Goal: Task Accomplishment & Management: Use online tool/utility

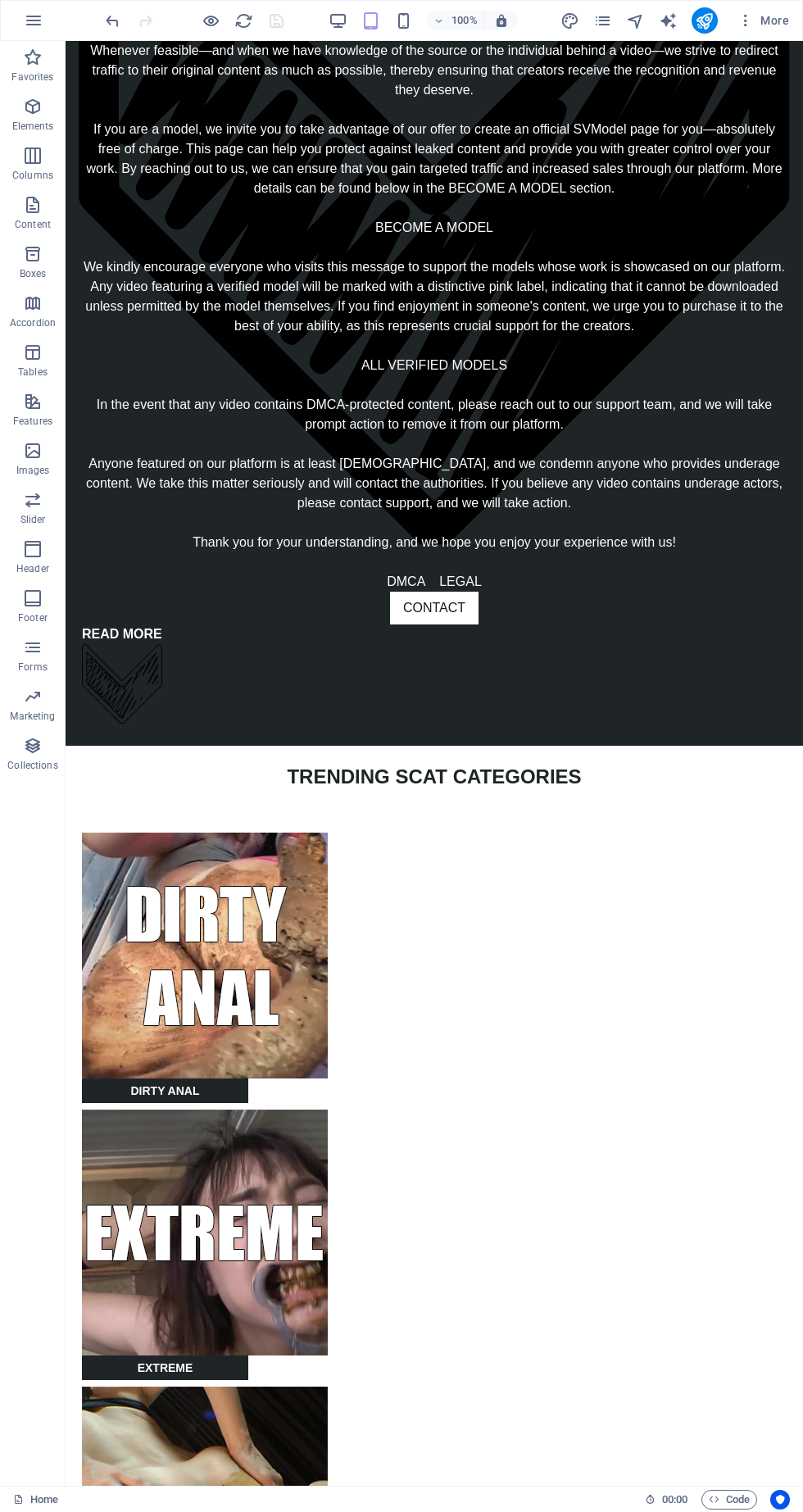
scroll to position [1130, 0]
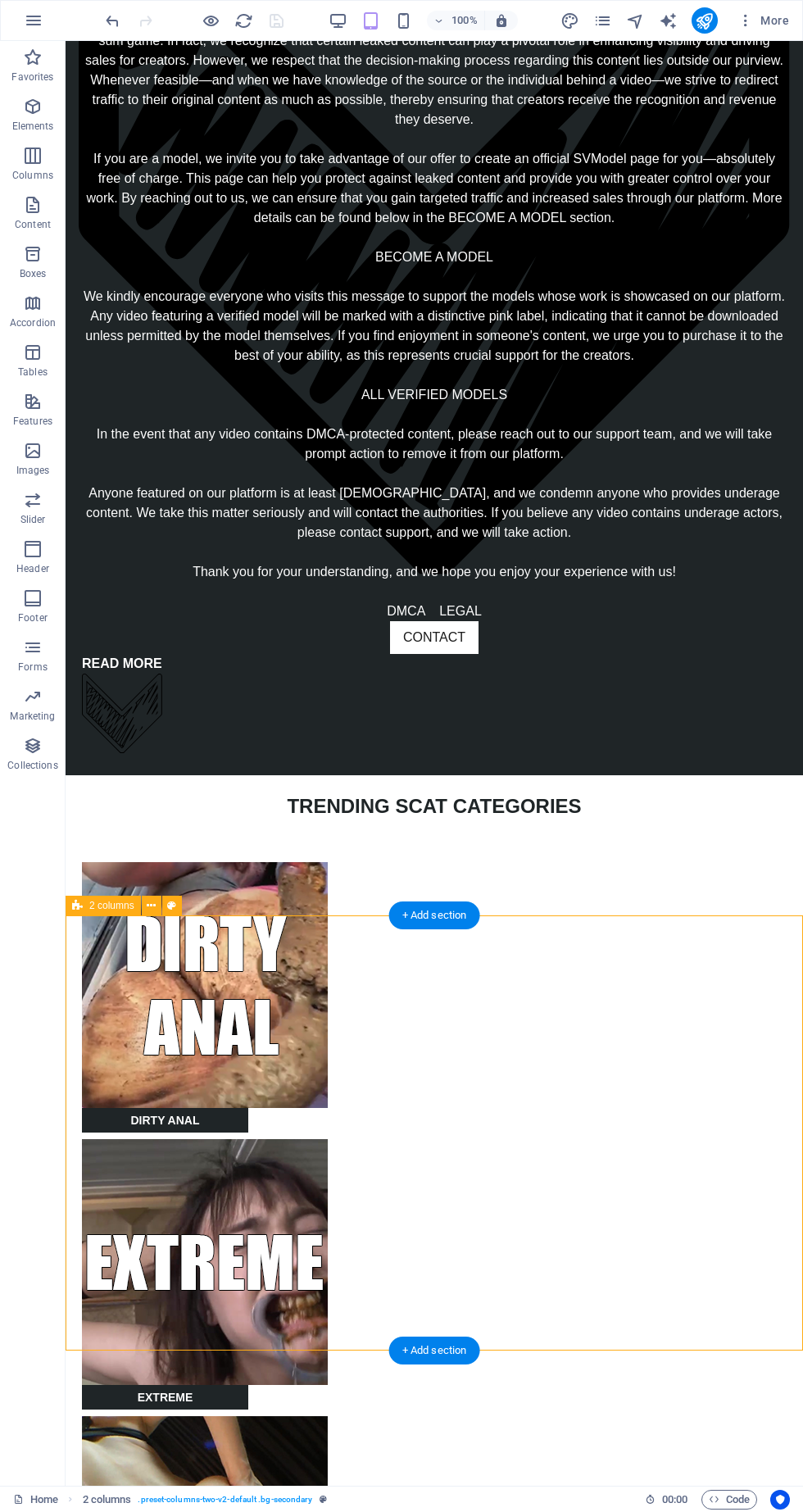
click at [151, 904] on icon at bounding box center [151, 906] width 9 height 17
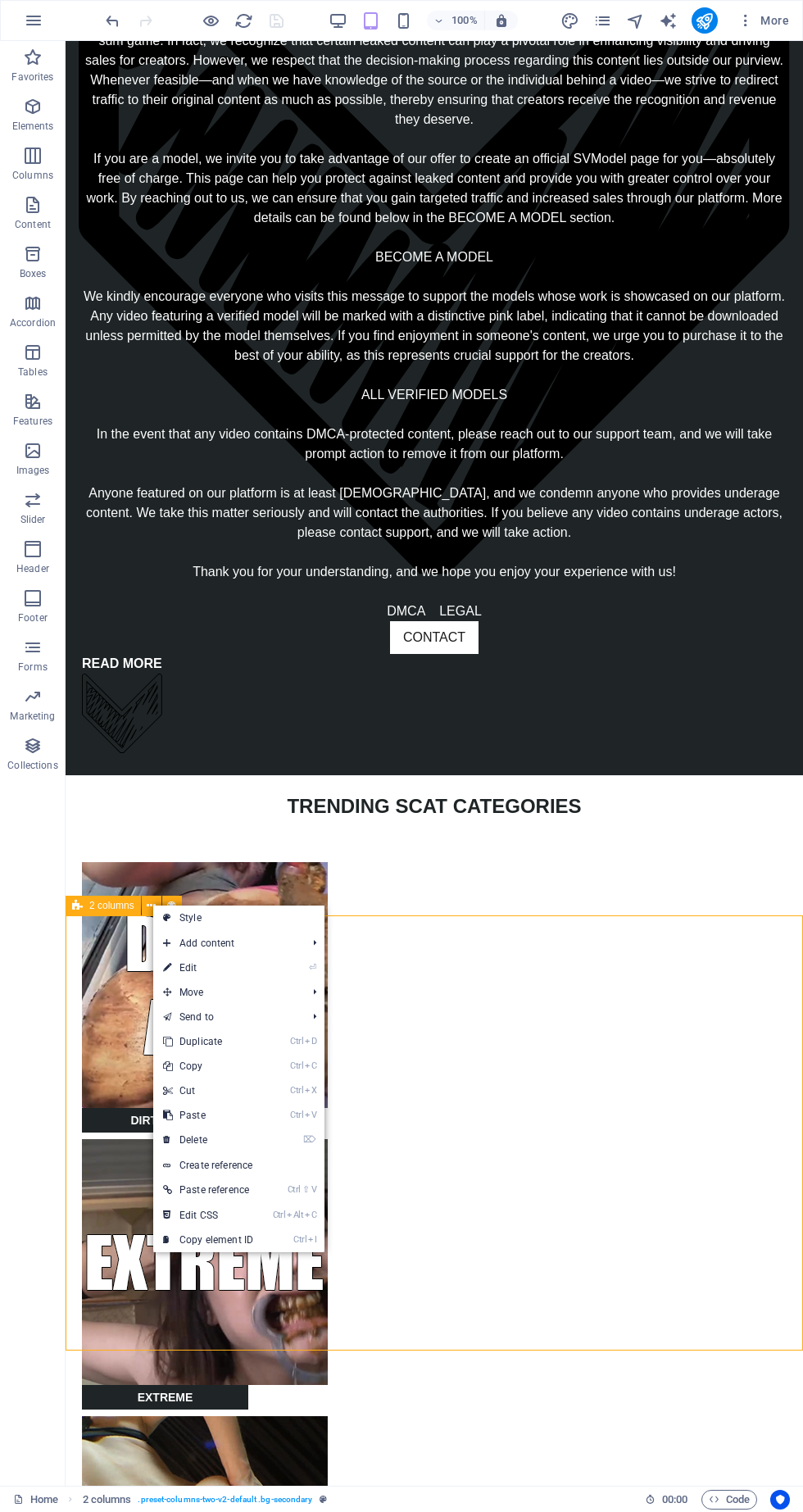
click at [225, 1065] on link "Ctrl C Copy" at bounding box center [208, 1066] width 110 height 24
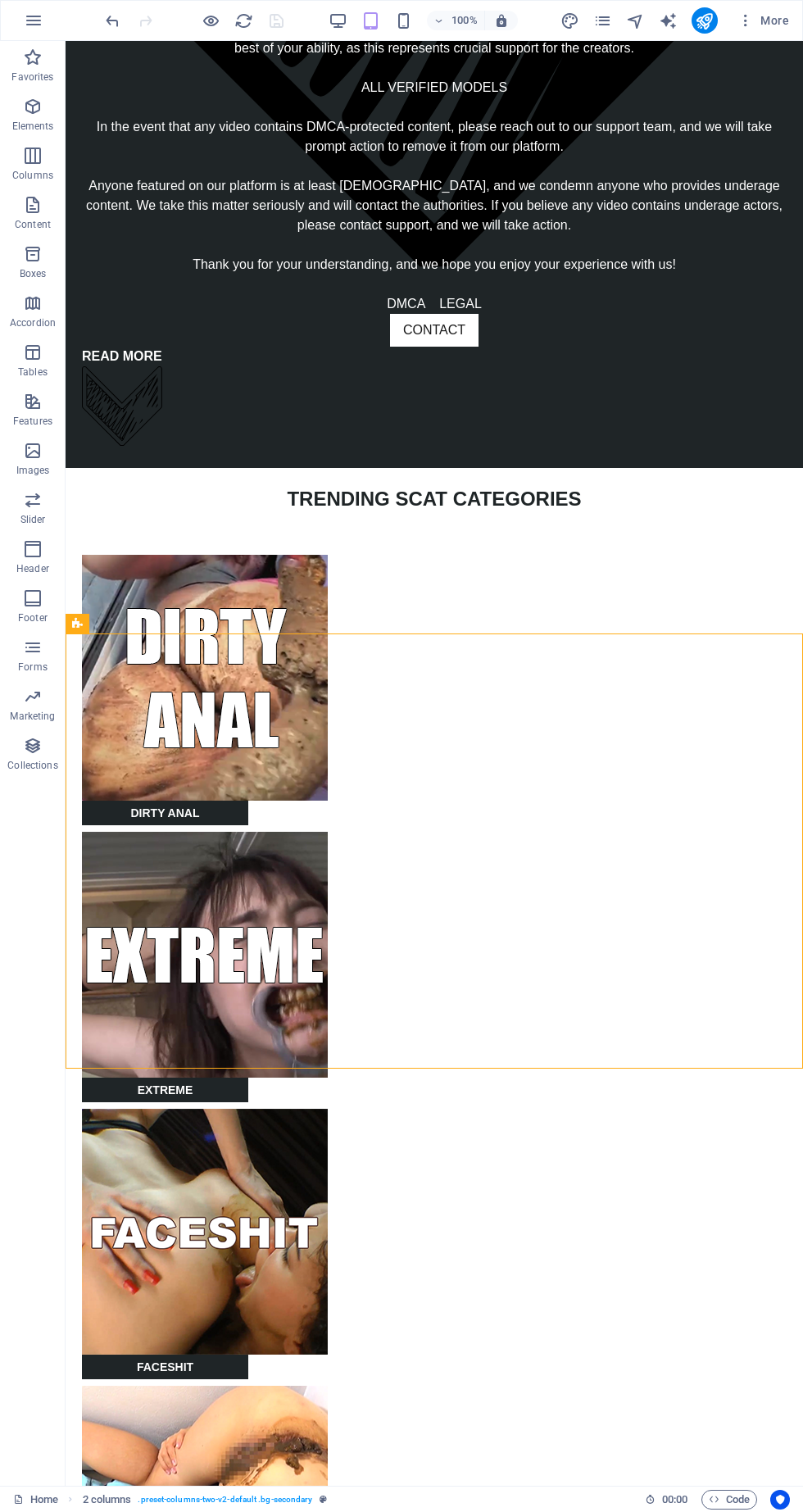
scroll to position [1439, 0]
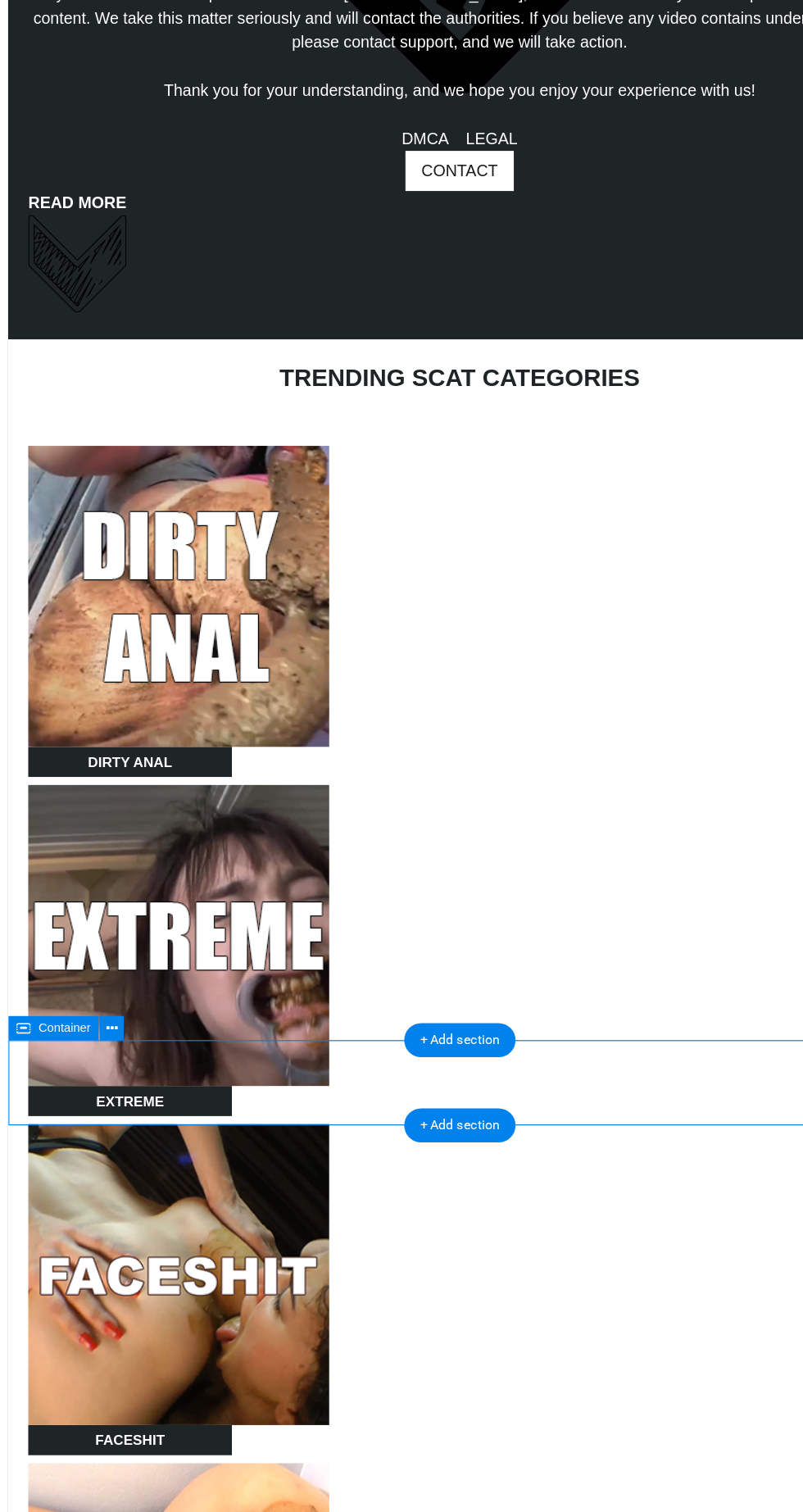
scroll to position [1442, 0]
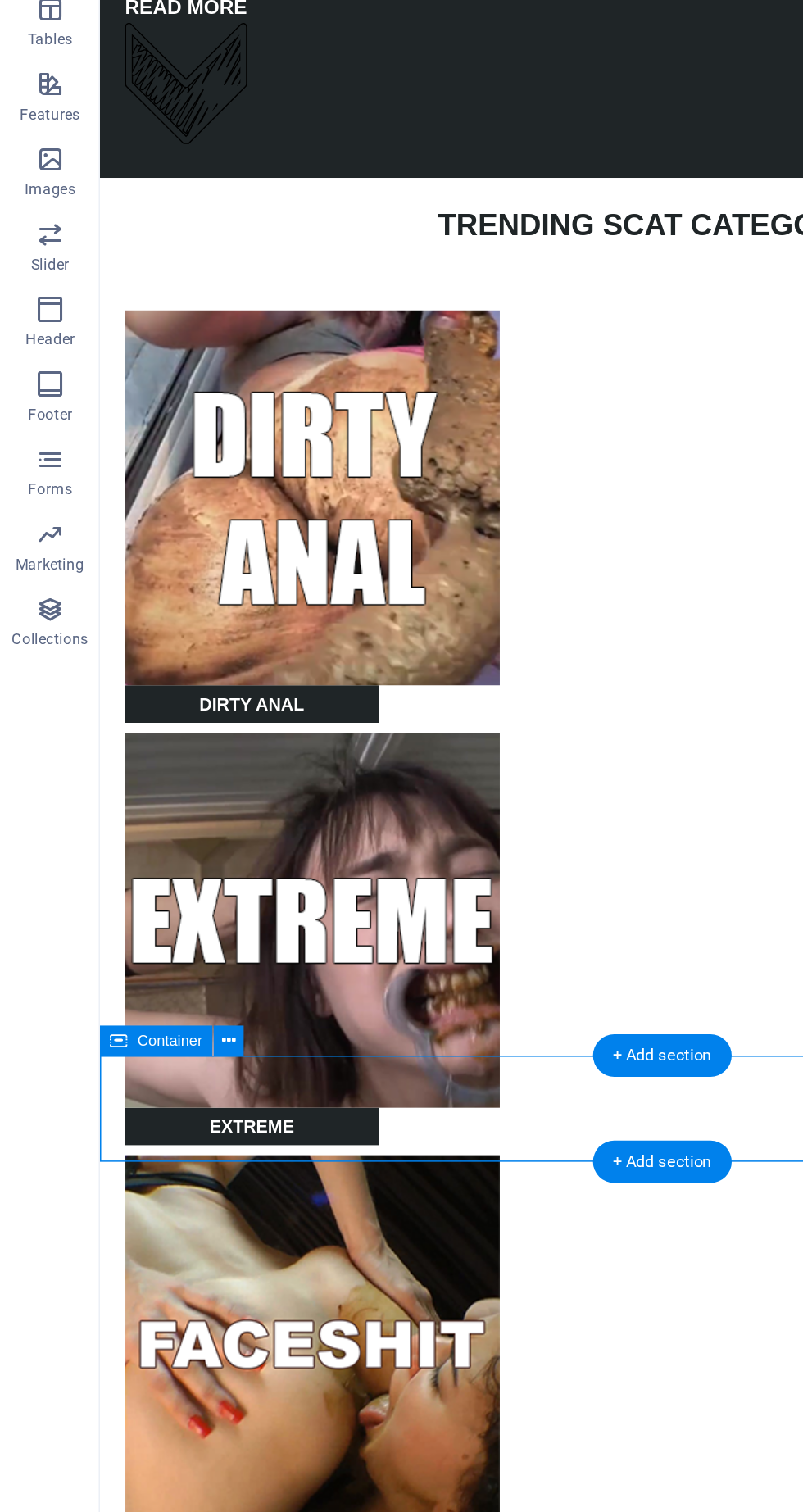
click at [162, 1038] on div "Container" at bounding box center [117, 1029] width 105 height 21
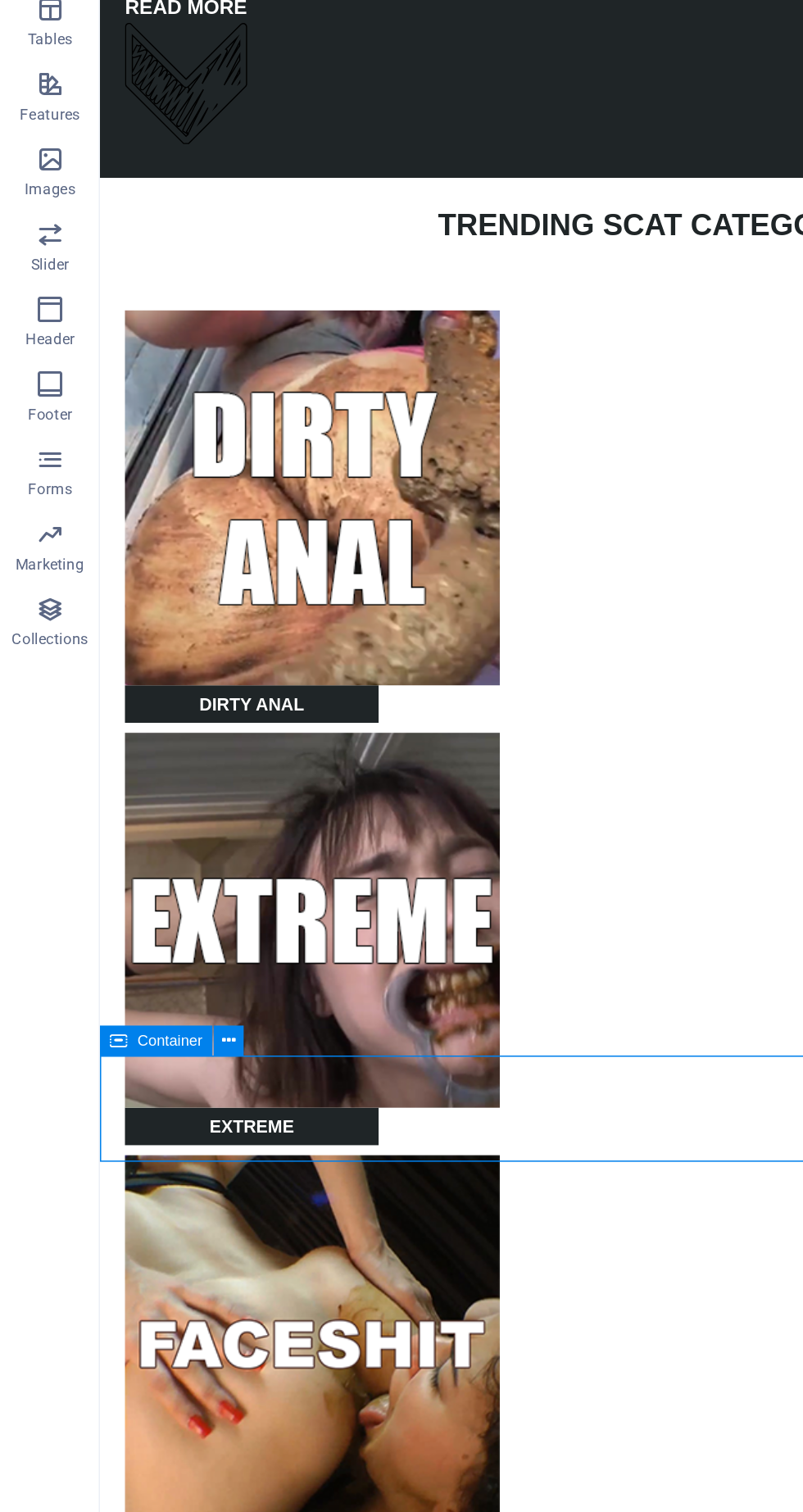
click at [161, 1031] on div "Container" at bounding box center [117, 1029] width 105 height 21
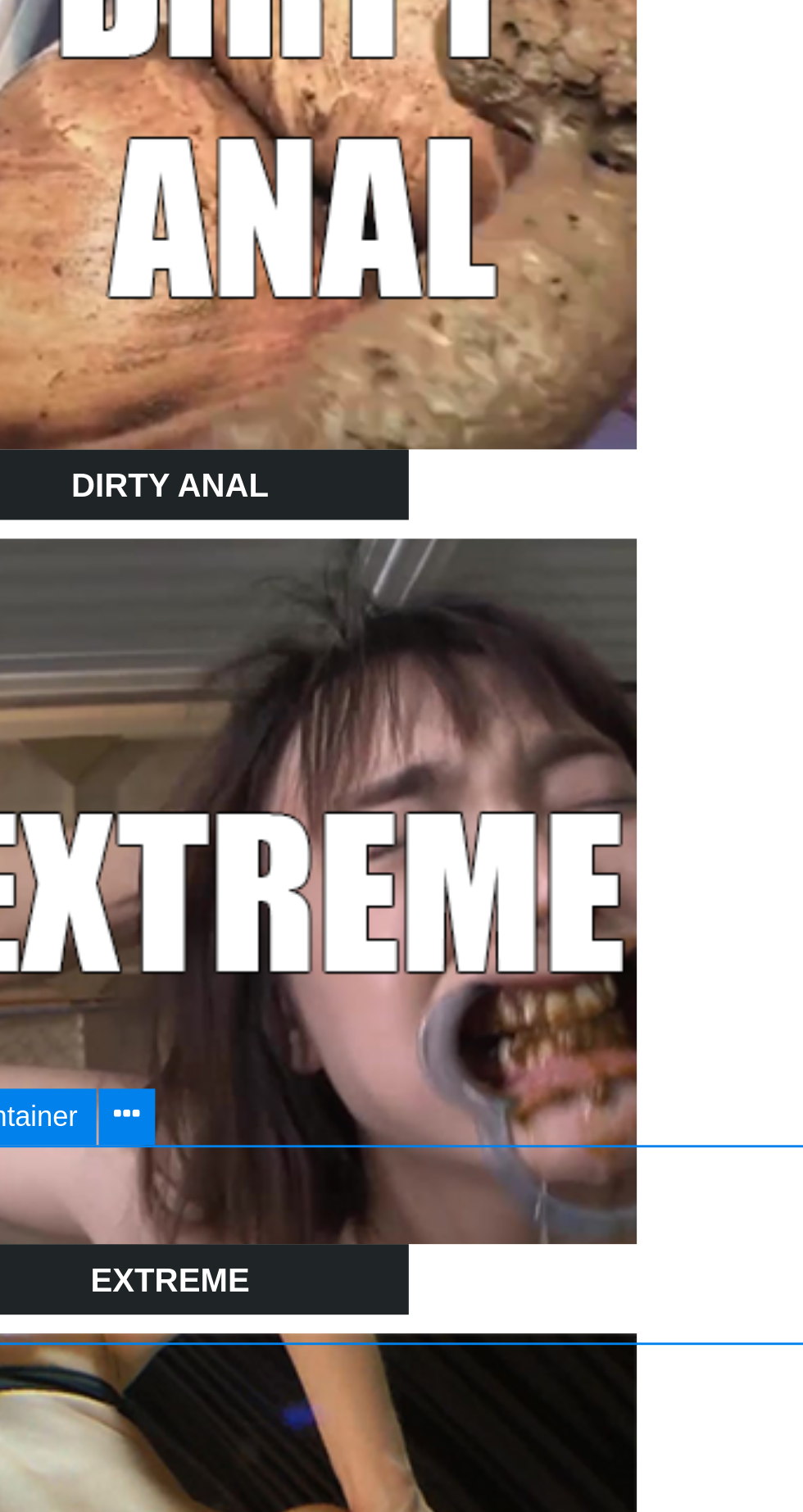
click at [152, 1030] on icon at bounding box center [150, 1028] width 9 height 17
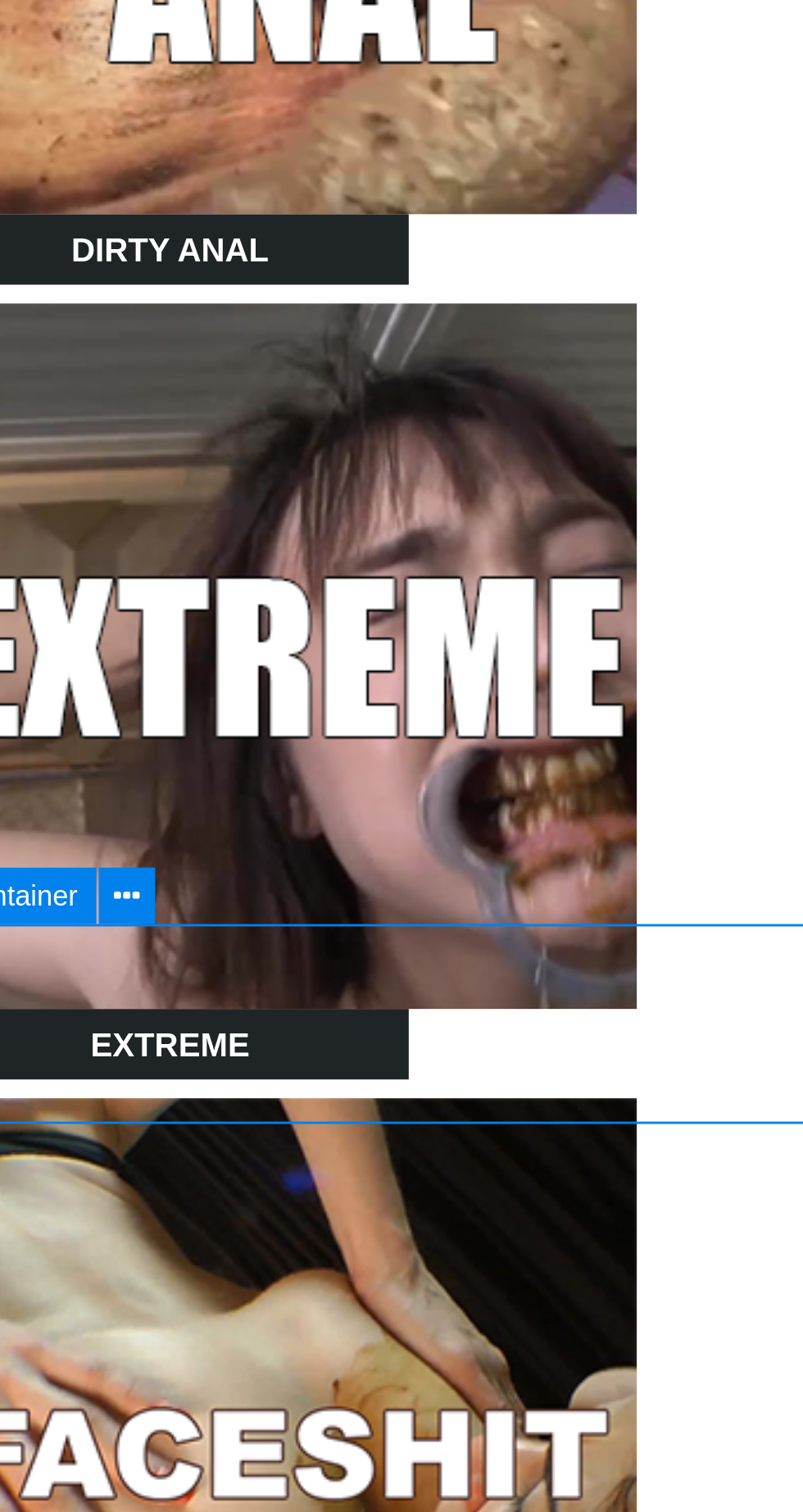
scroll to position [1524, 0]
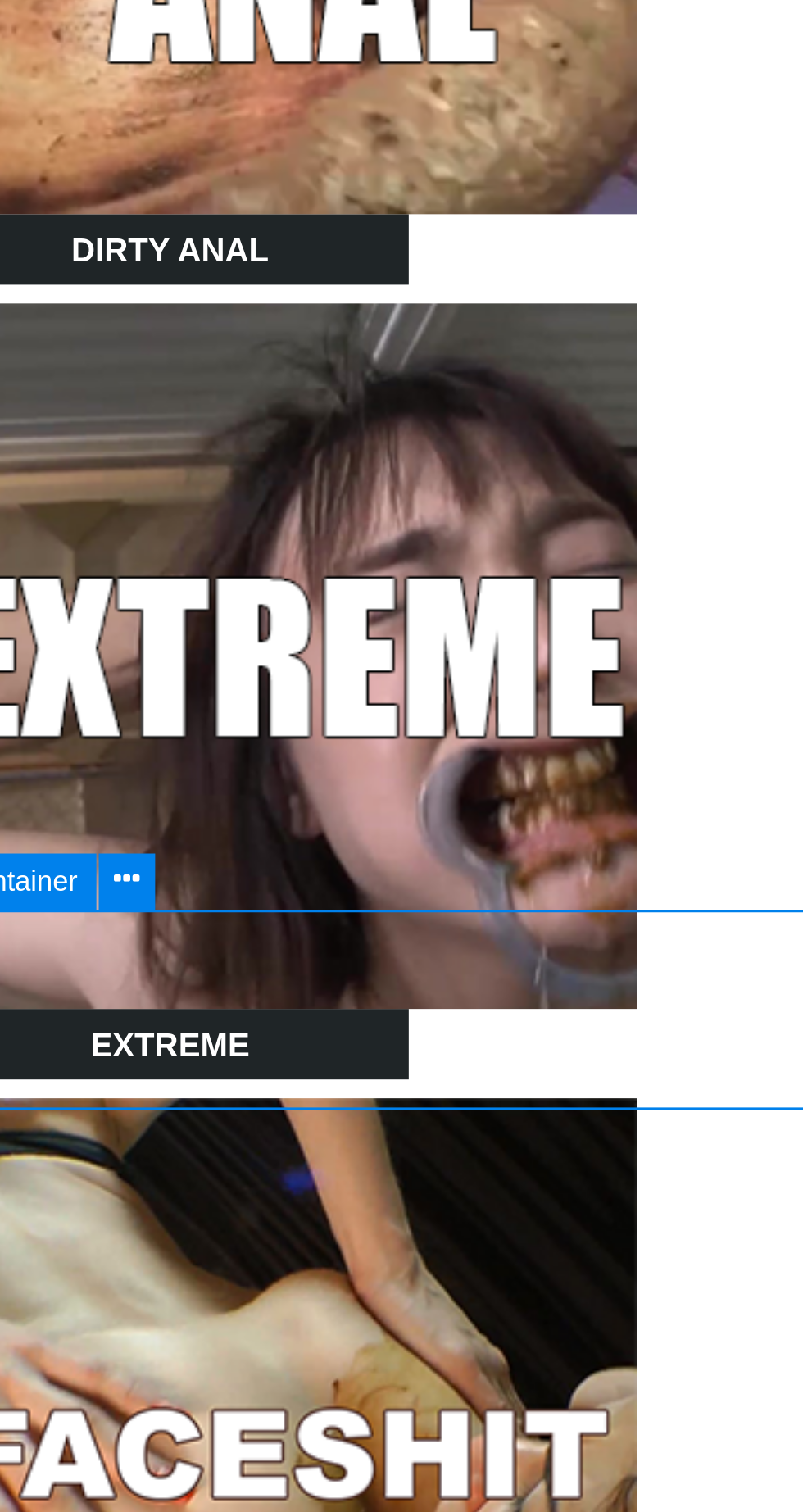
click at [149, 951] on icon at bounding box center [150, 946] width 9 height 17
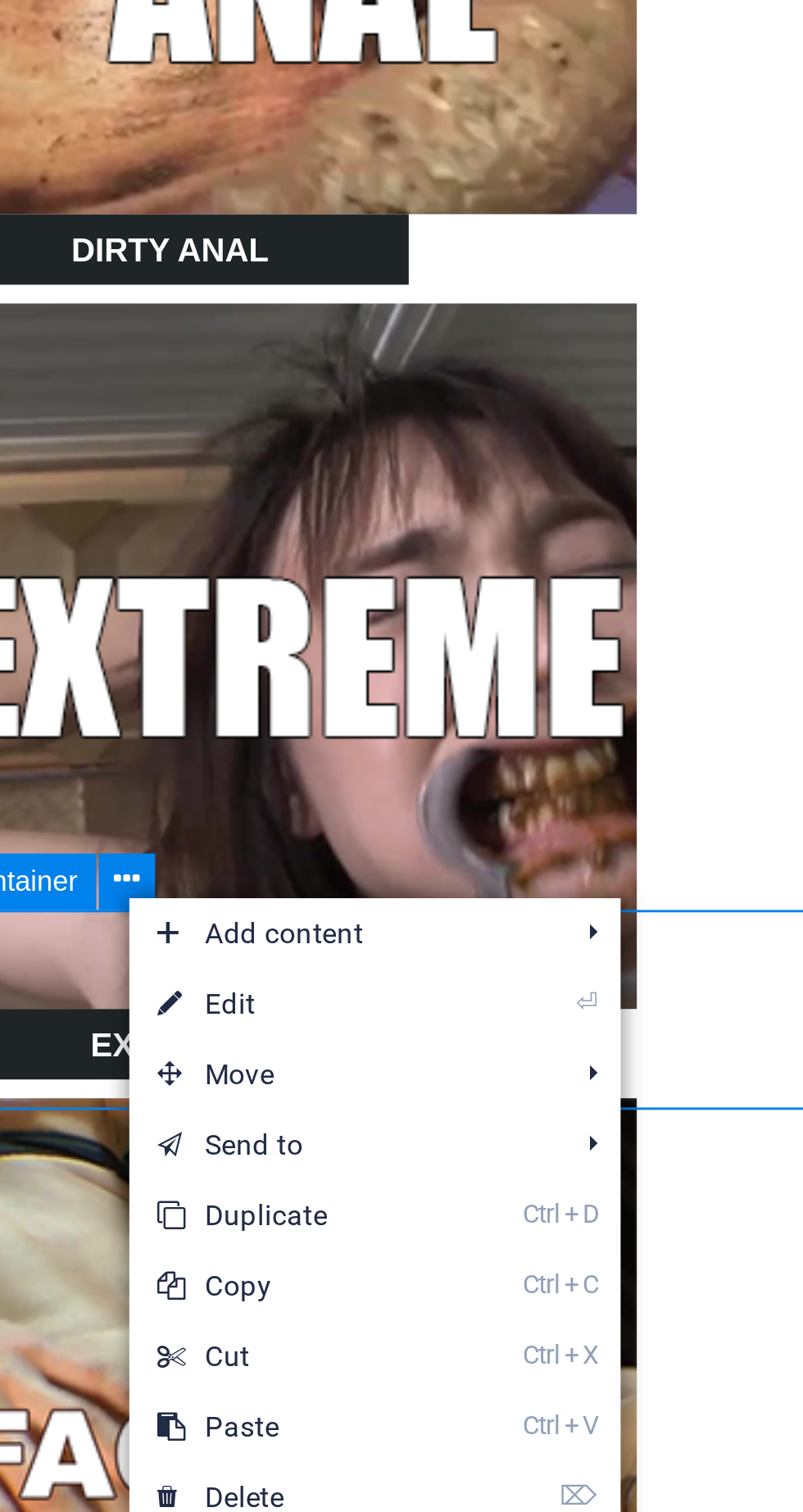
click at [216, 1137] on link "Ctrl V Paste" at bounding box center [206, 1137] width 110 height 24
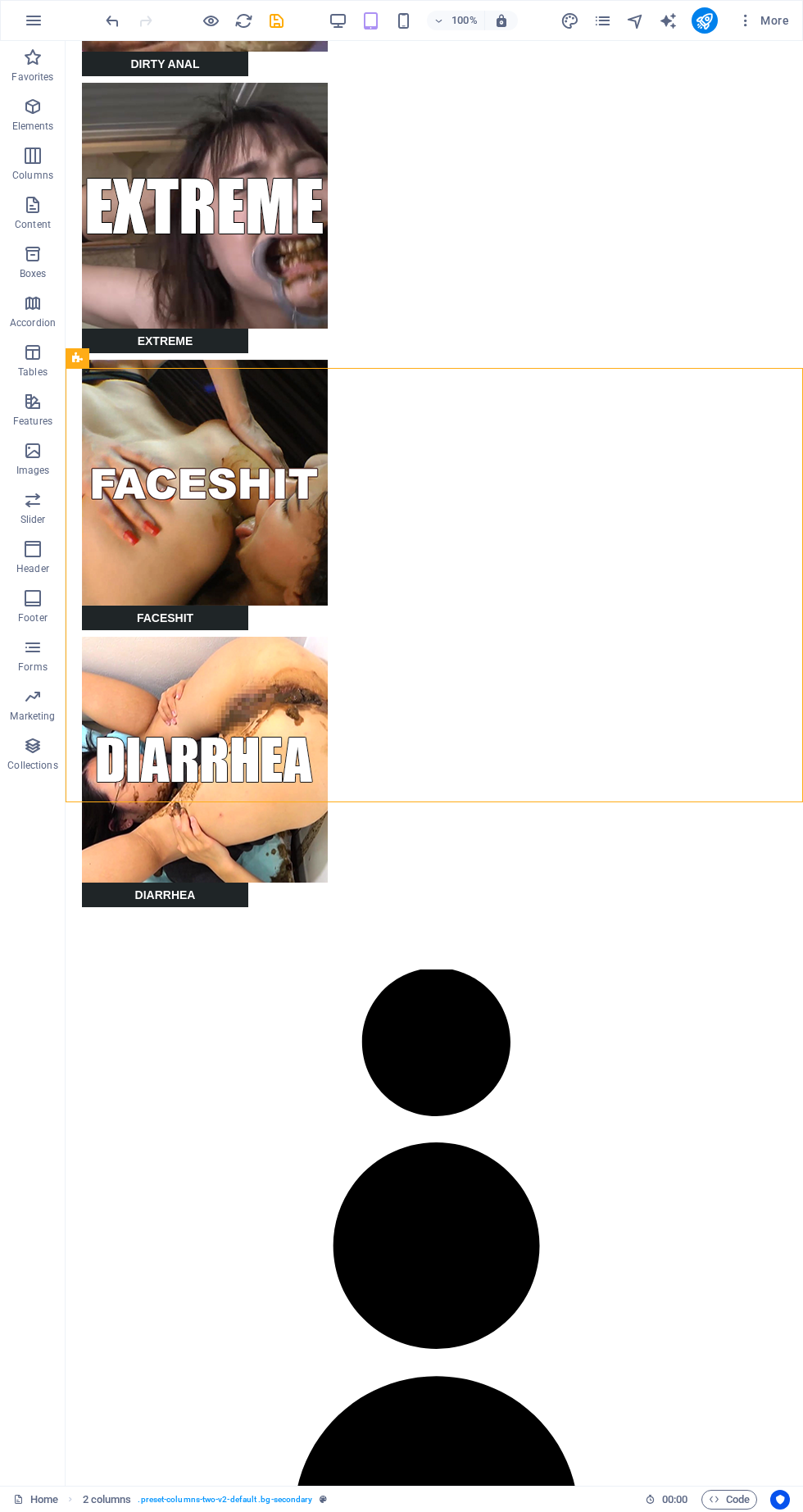
scroll to position [2198, 0]
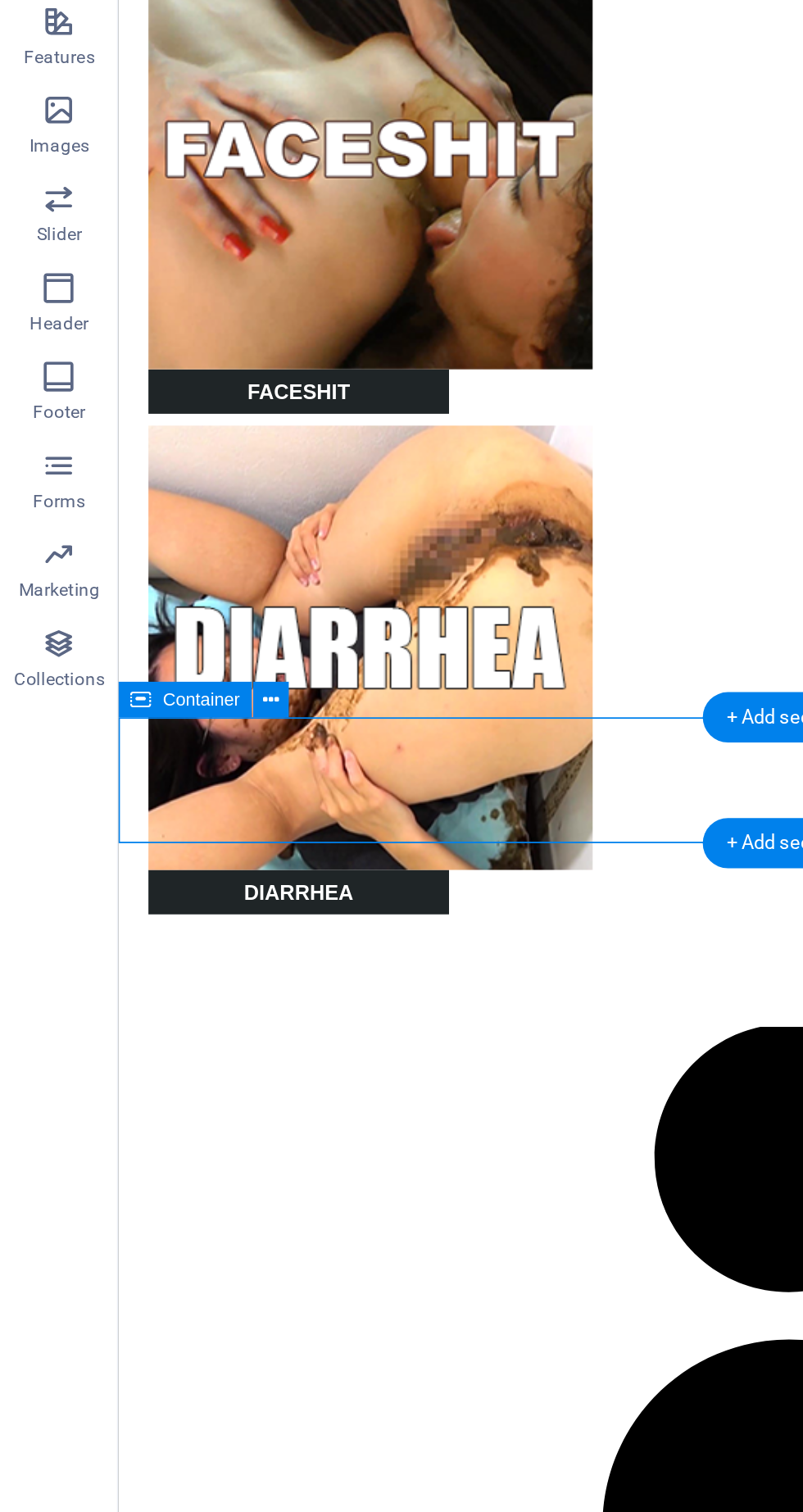
click at [153, 776] on icon at bounding box center [150, 778] width 9 height 17
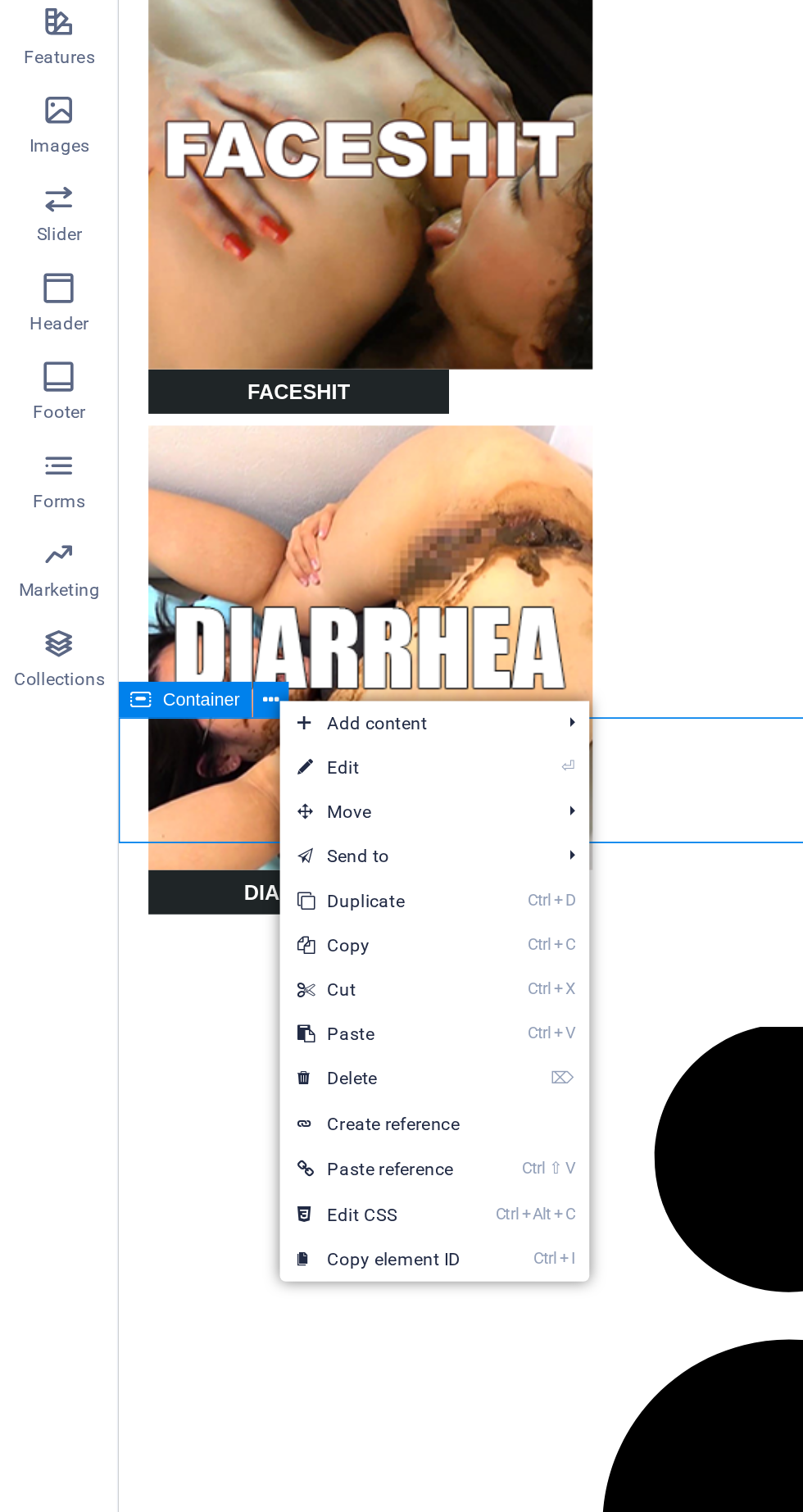
click at [260, 957] on link "Ctrl V Paste" at bounding box center [209, 962] width 110 height 24
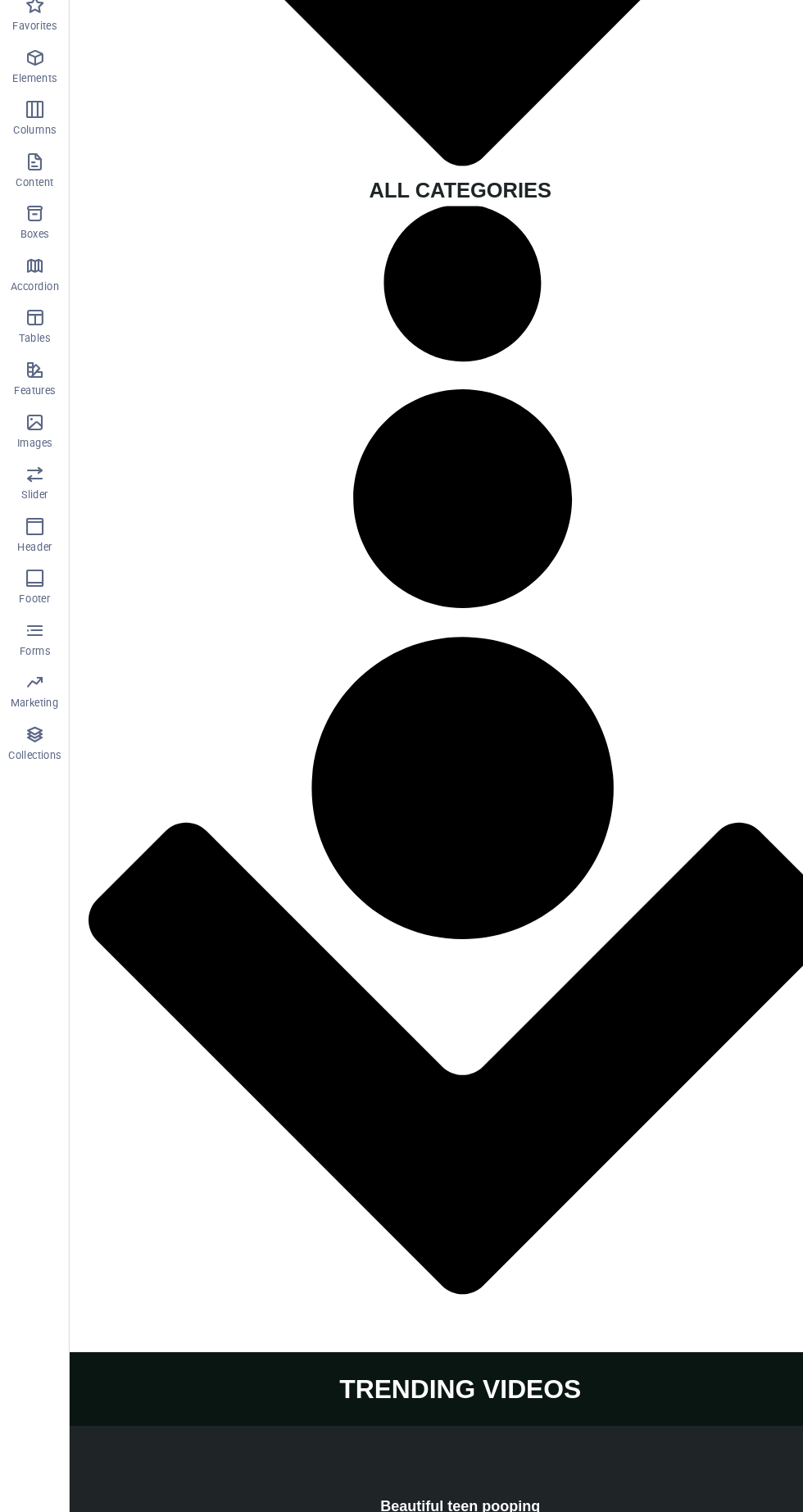
scroll to position [3974, 0]
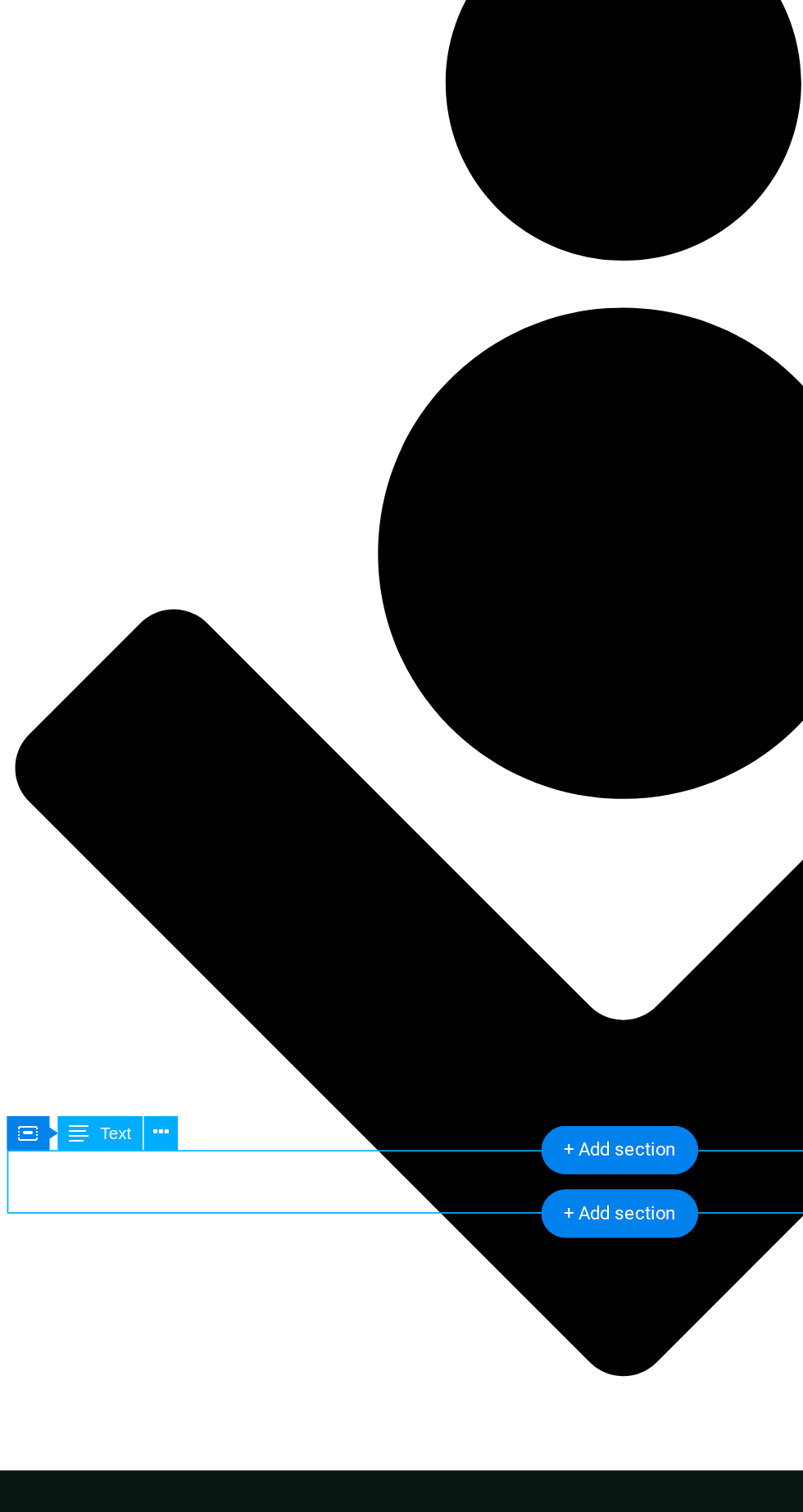
click at [178, 1140] on button at bounding box center [168, 1131] width 20 height 20
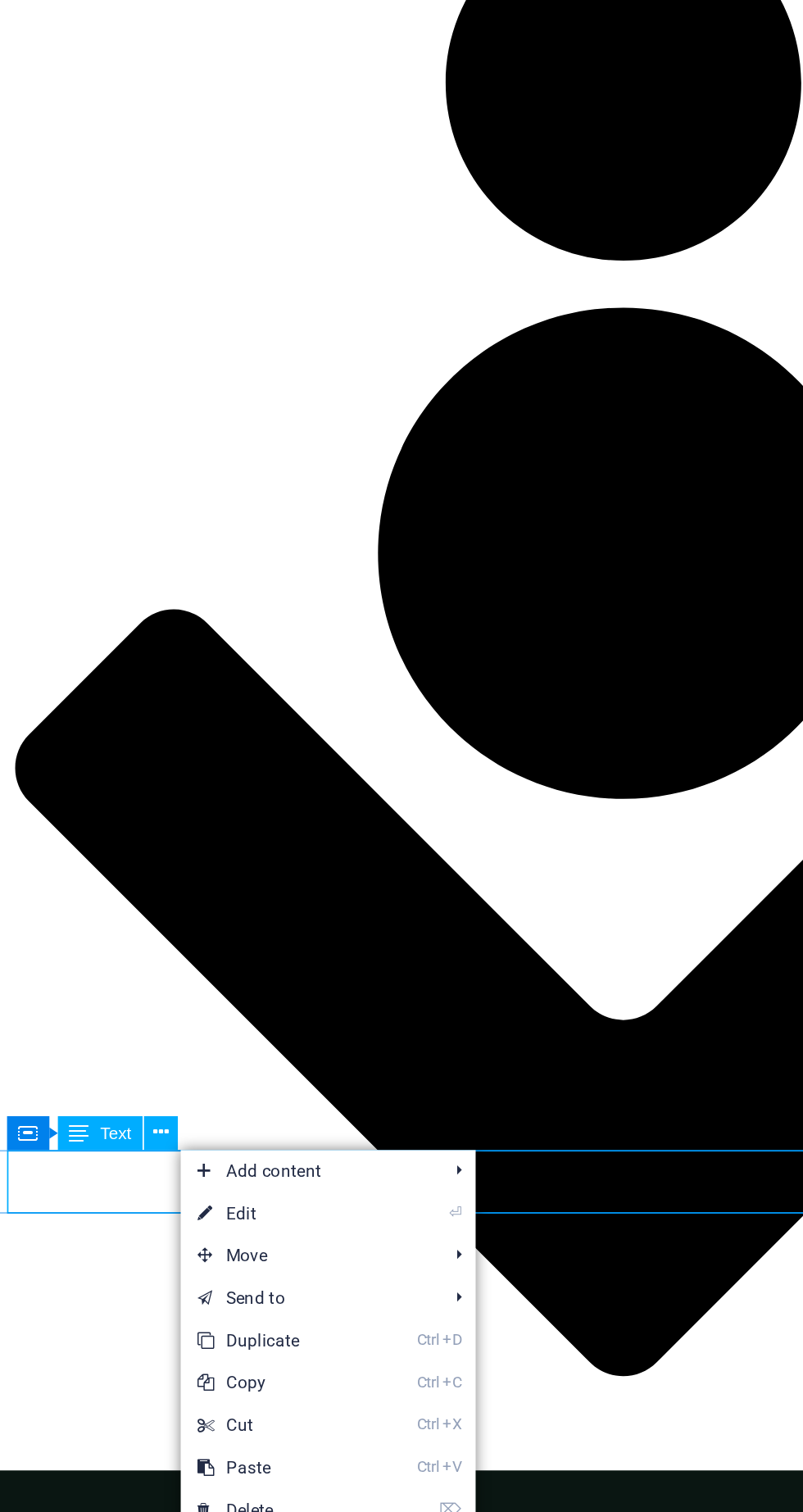
click at [253, 1186] on link "⏎ Edit" at bounding box center [235, 1178] width 110 height 24
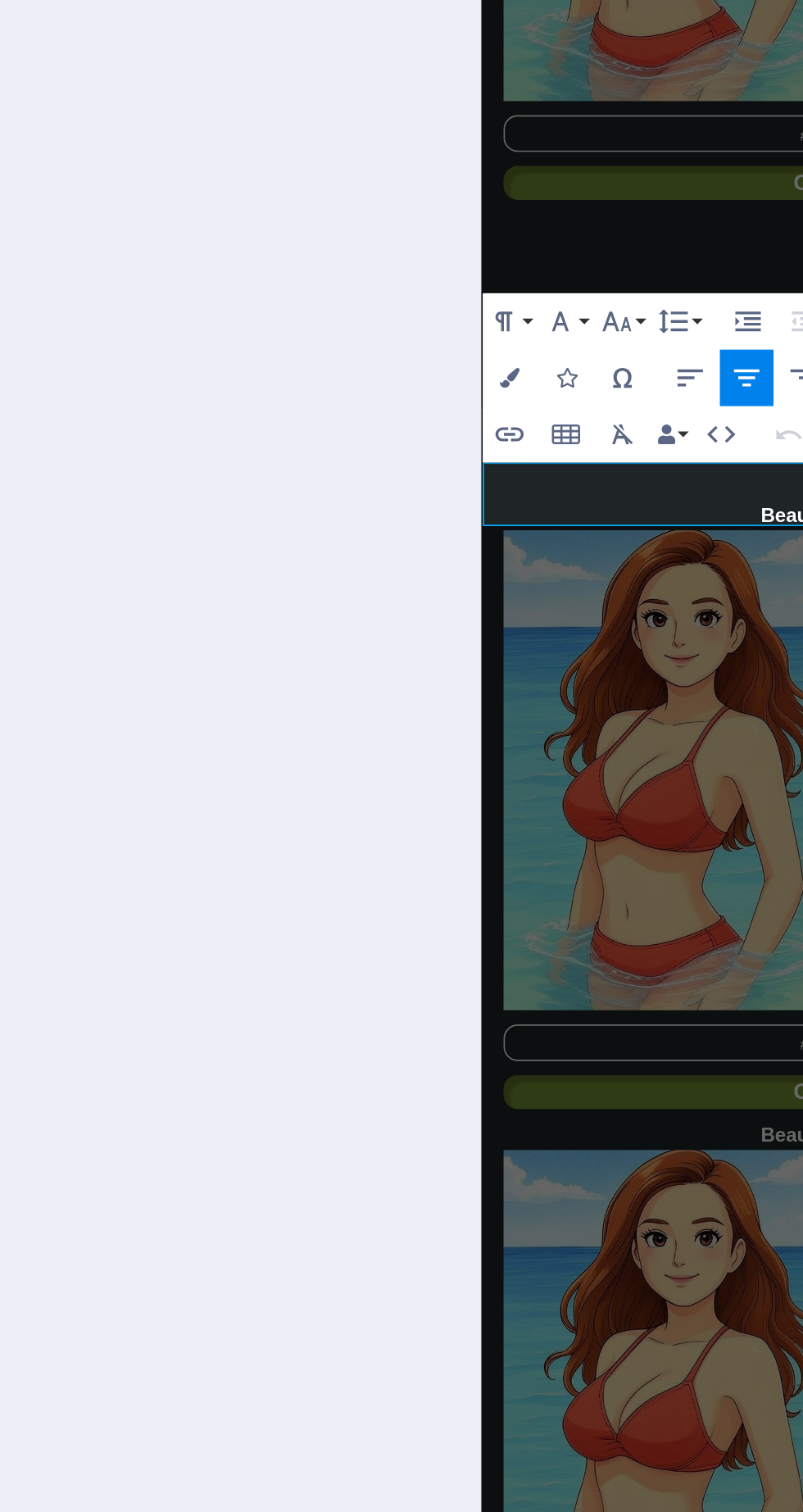
scroll to position [3969, 0]
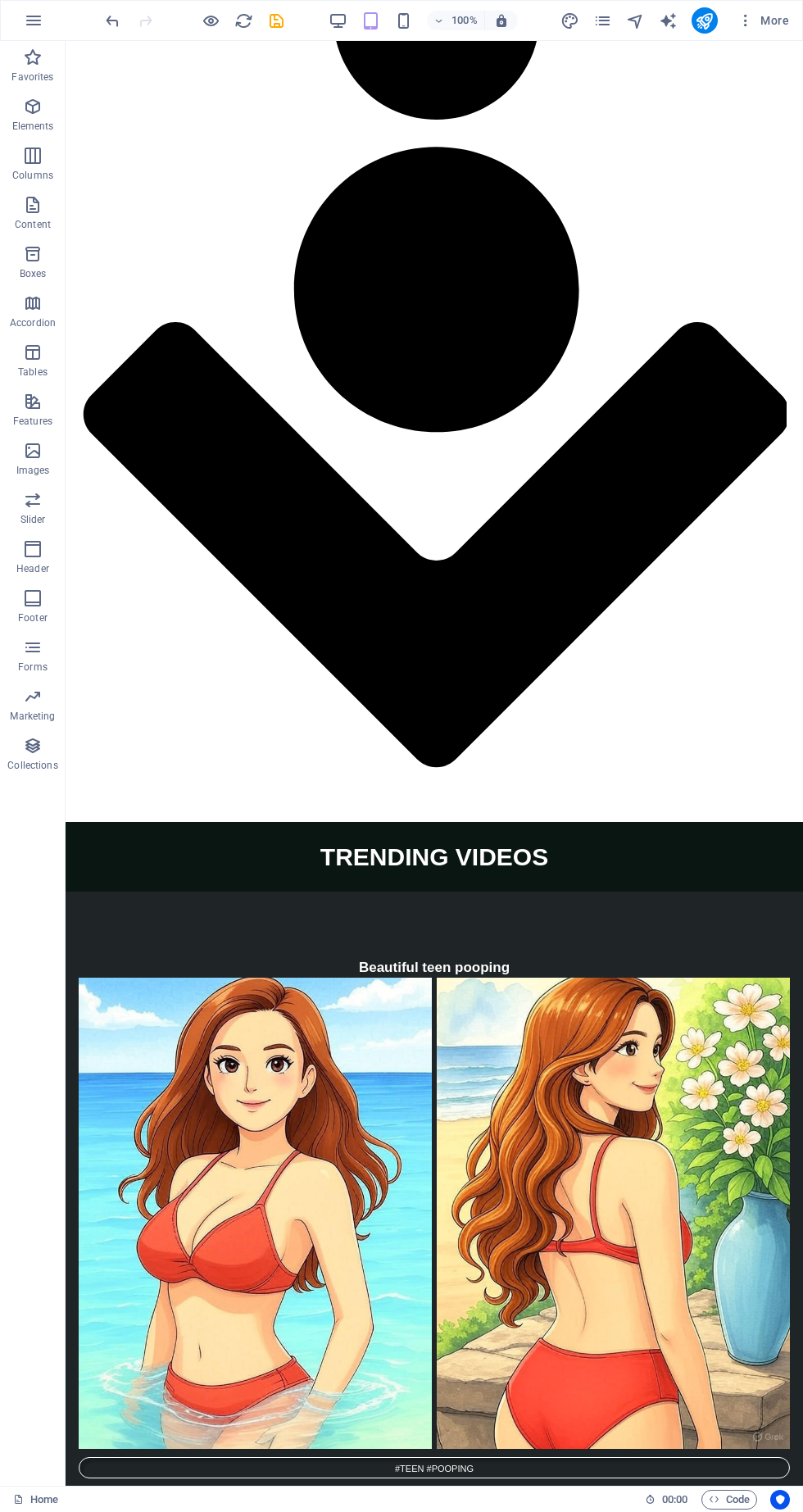
scroll to position [4485, 0]
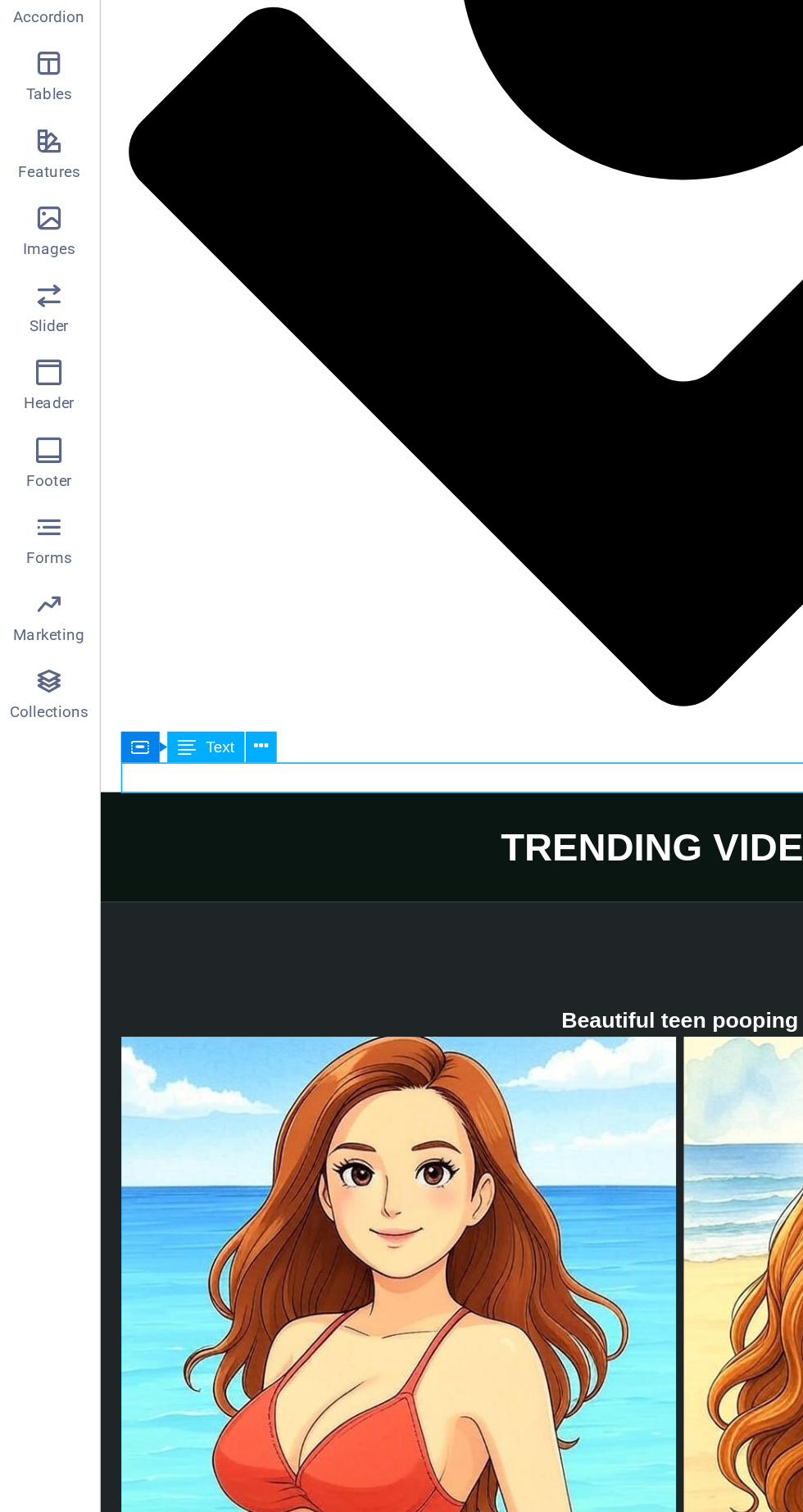
scroll to position [4487, 0]
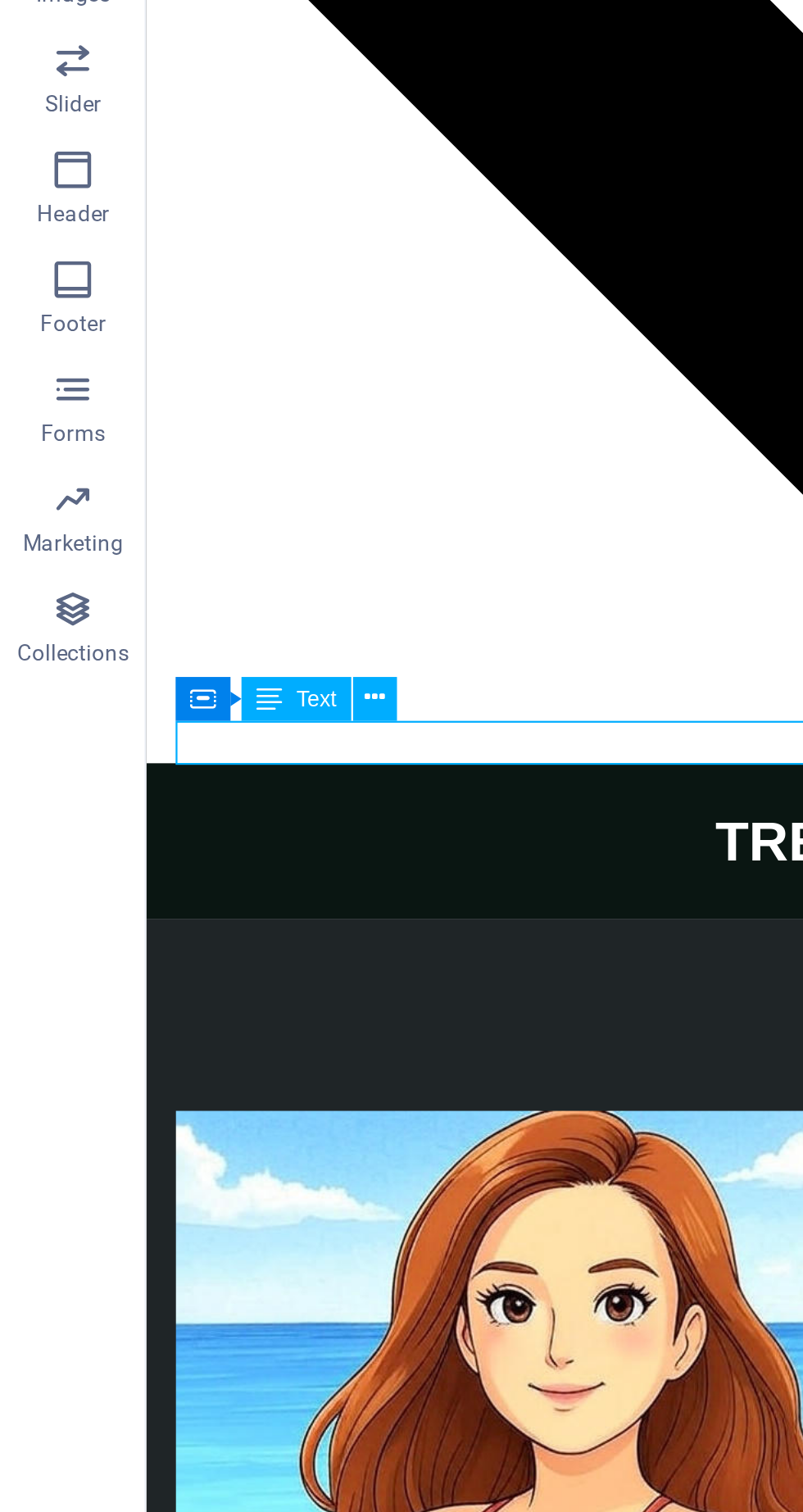
click at [153, 792] on icon at bounding box center [150, 786] width 9 height 17
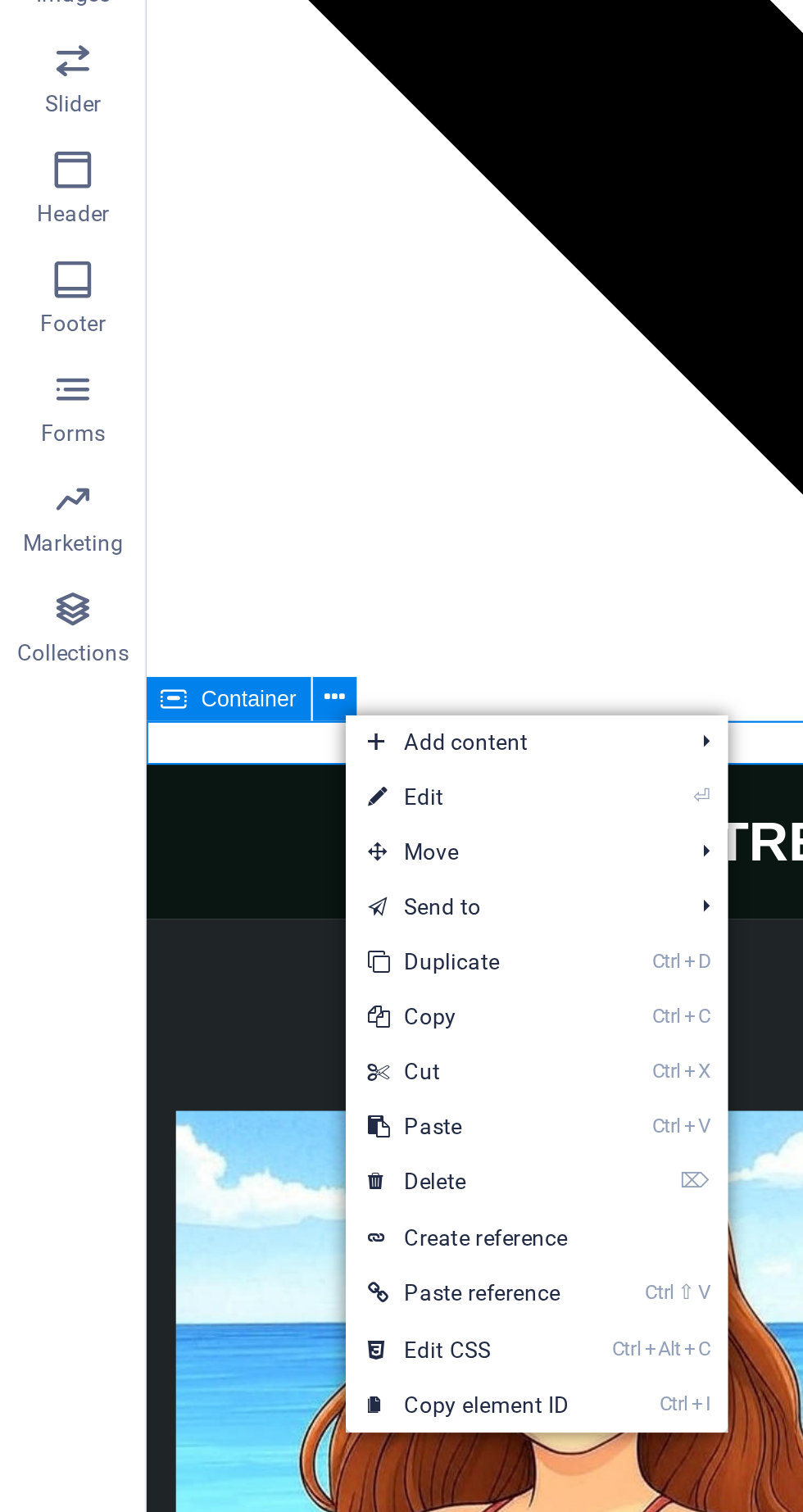
click at [236, 932] on link "Ctrl C Copy" at bounding box center [209, 928] width 110 height 24
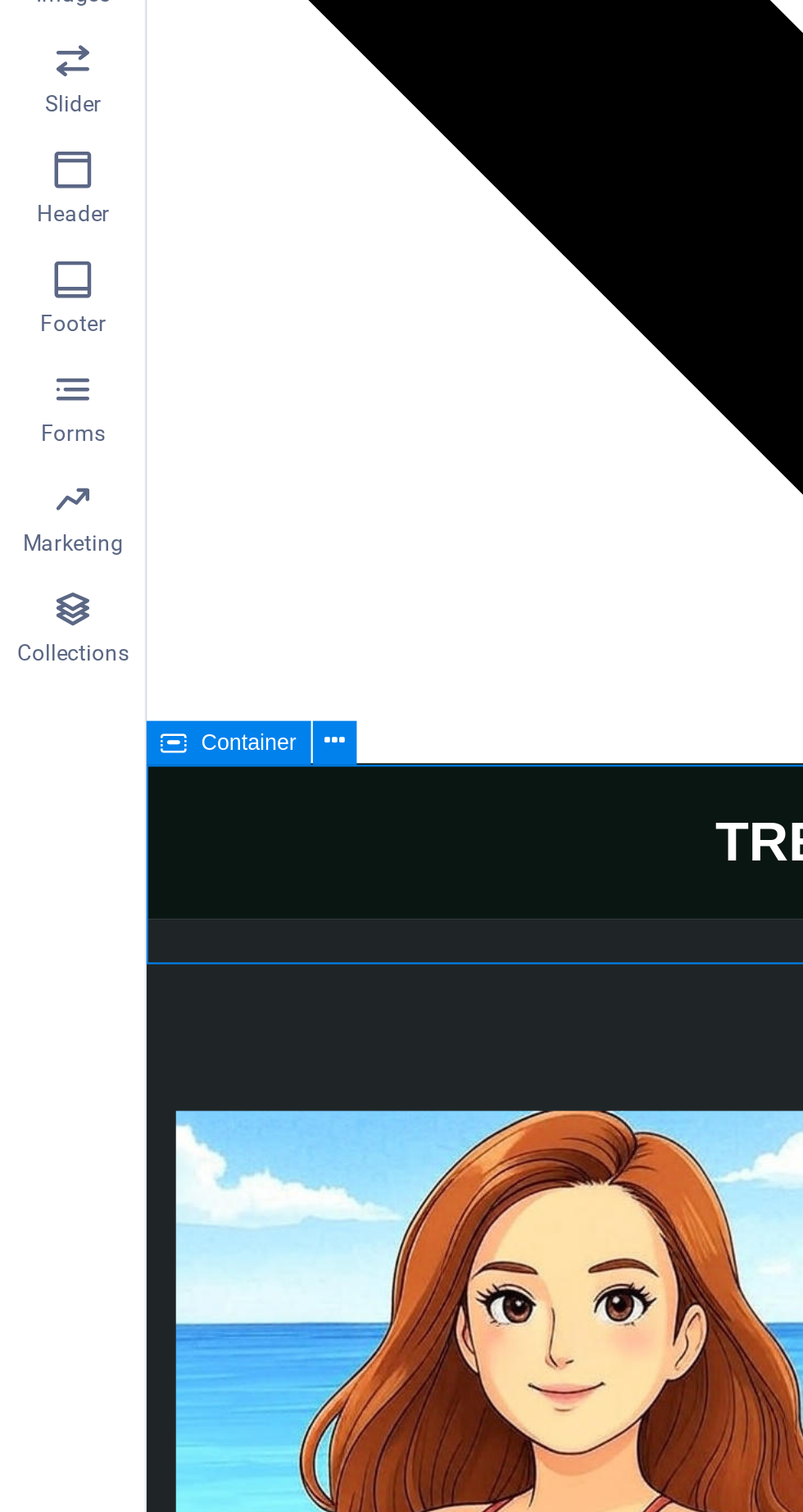
click at [152, 807] on icon at bounding box center [150, 806] width 9 height 17
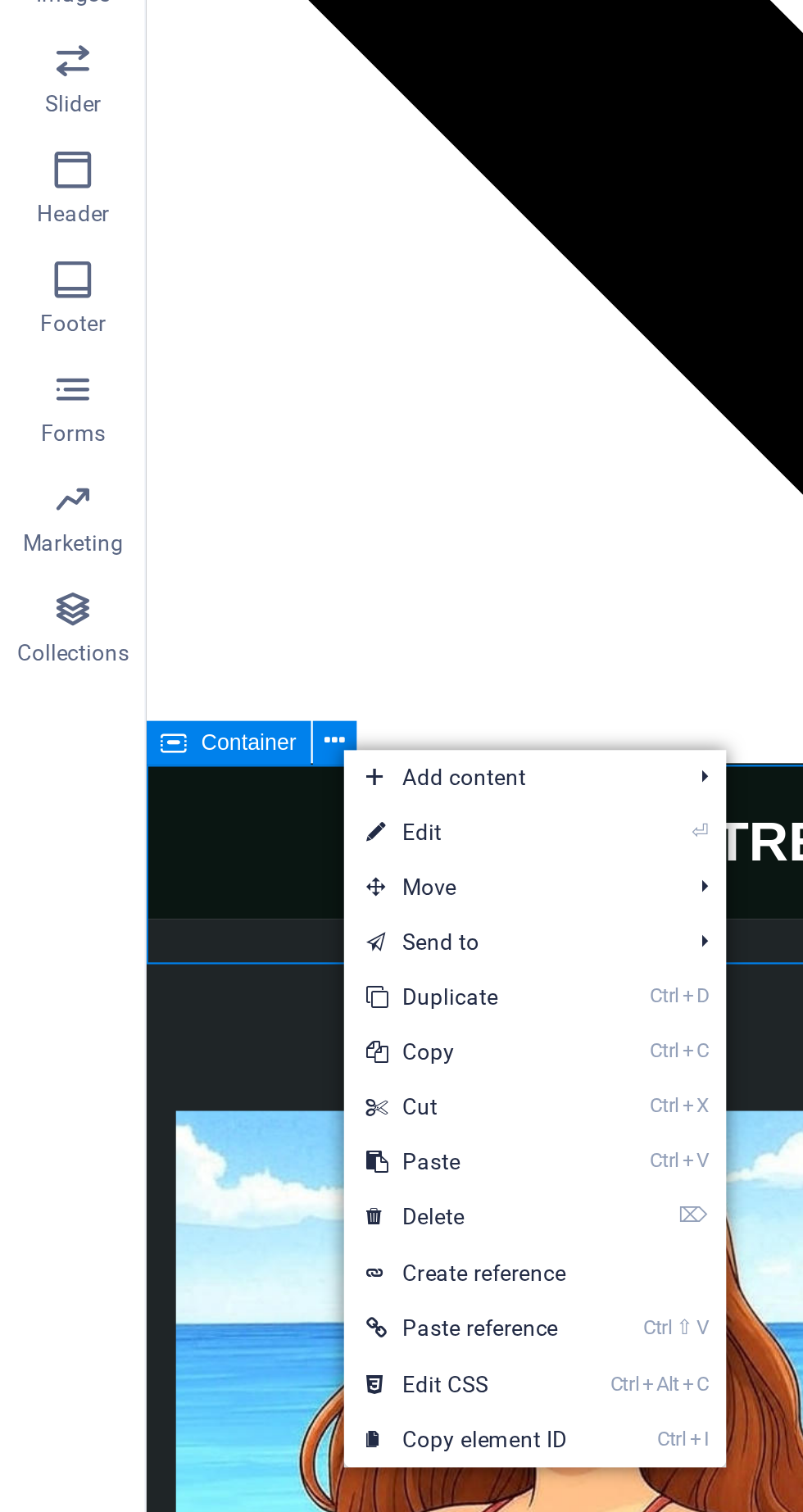
click at [225, 994] on link "Ctrl V Paste" at bounding box center [209, 993] width 110 height 24
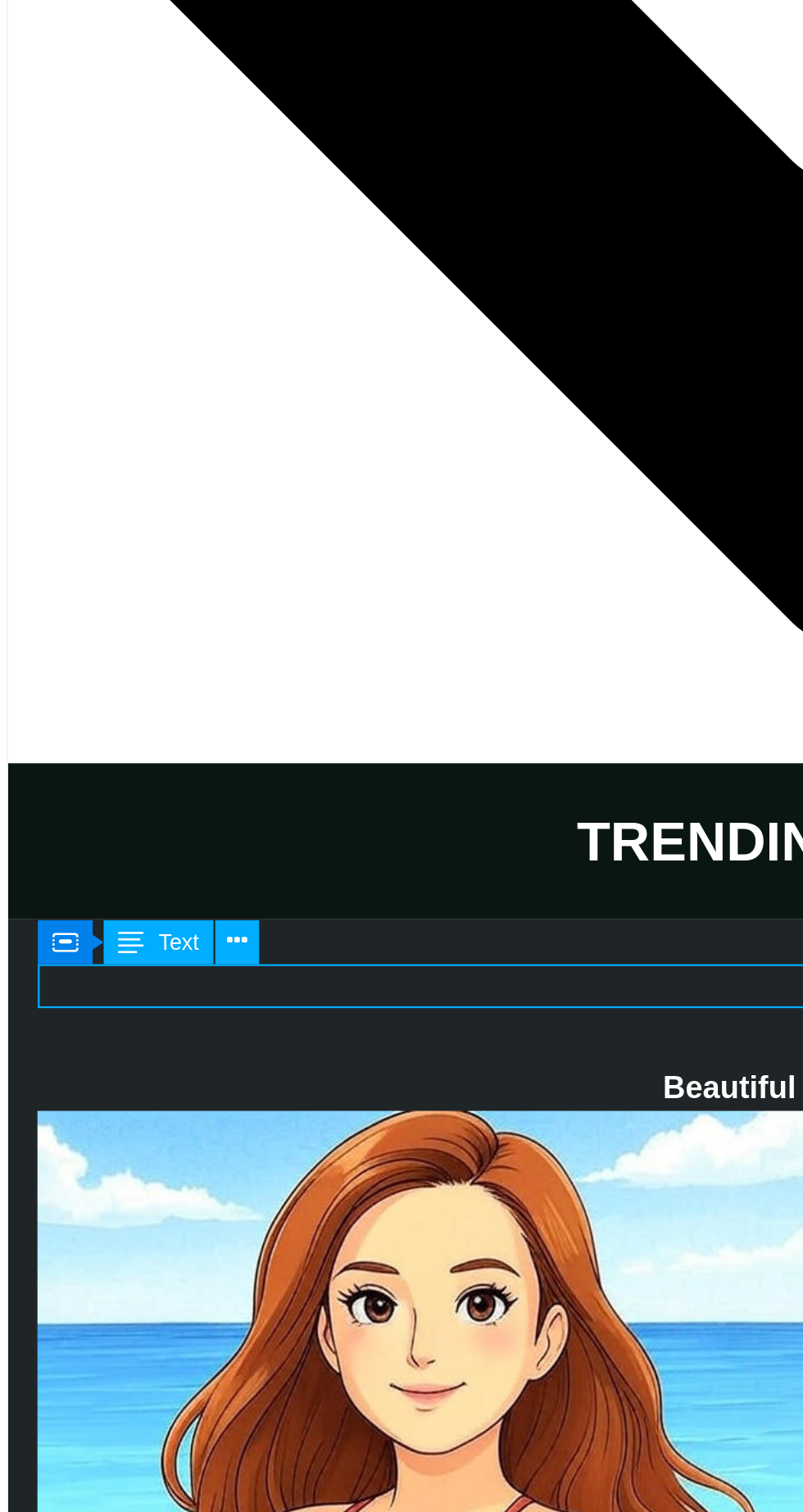
click at [176, 898] on button at bounding box center [168, 894] width 20 height 20
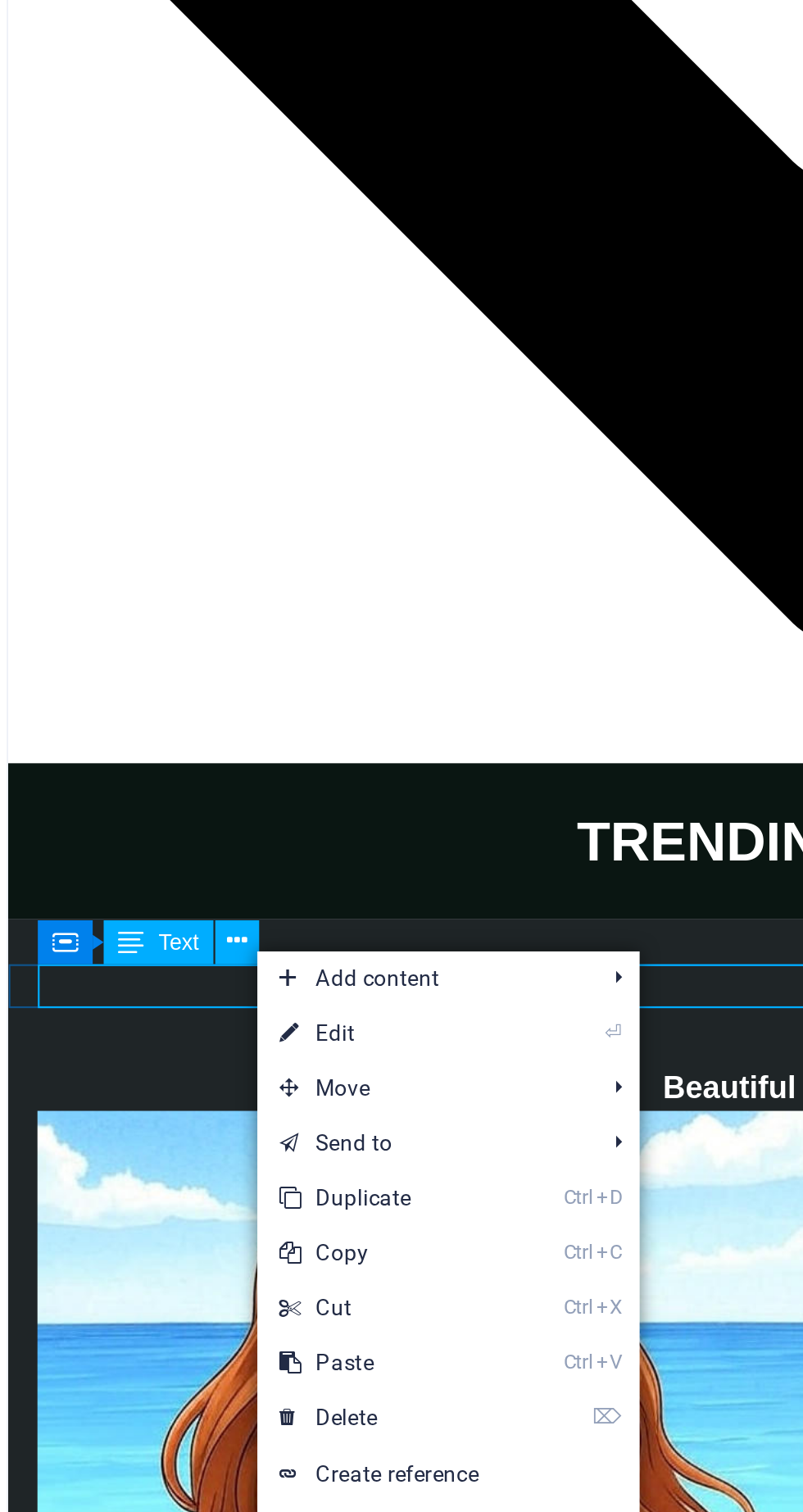
click at [255, 938] on link "⏎ Edit" at bounding box center [232, 936] width 110 height 24
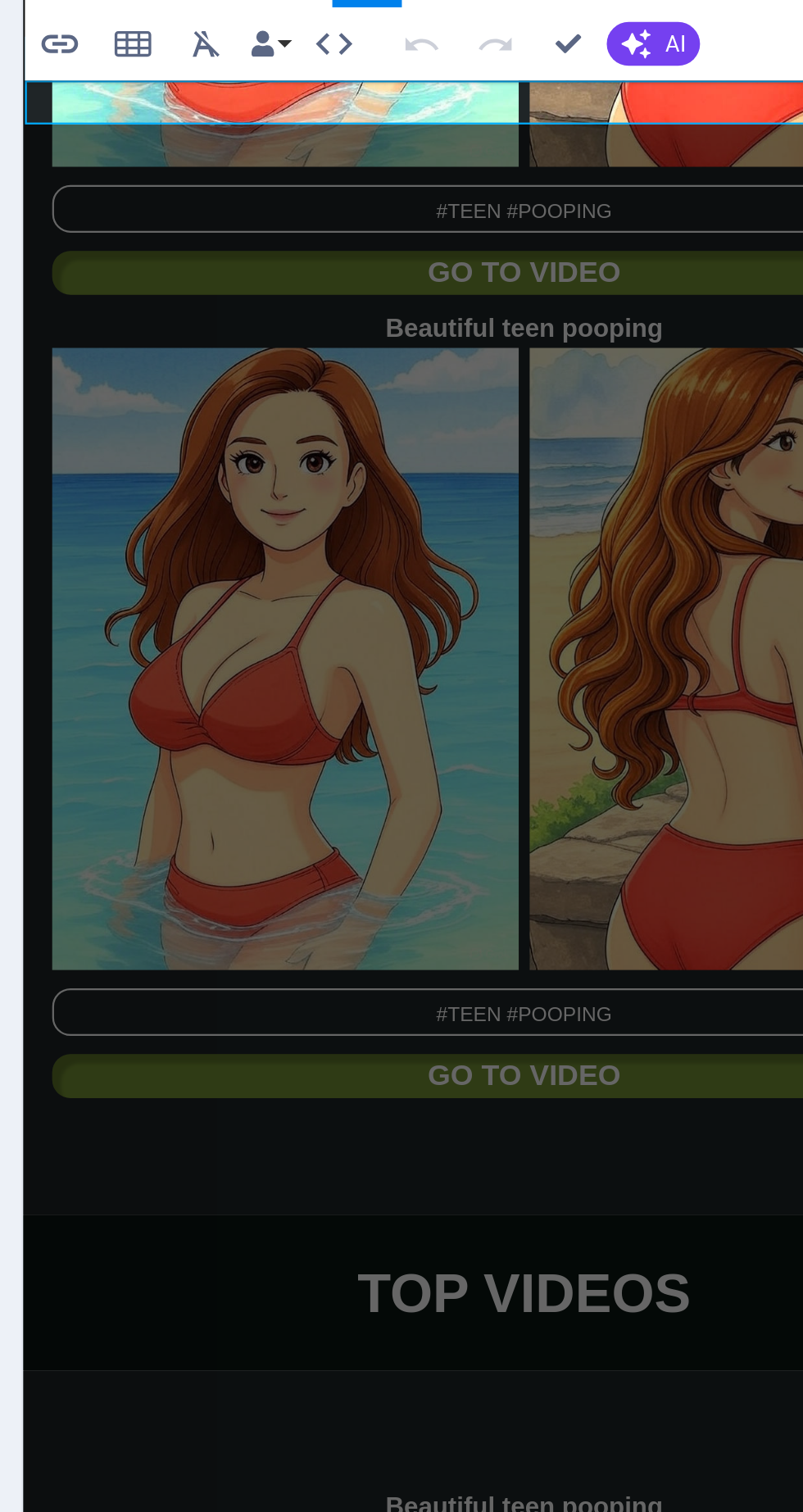
scroll to position [4482, 0]
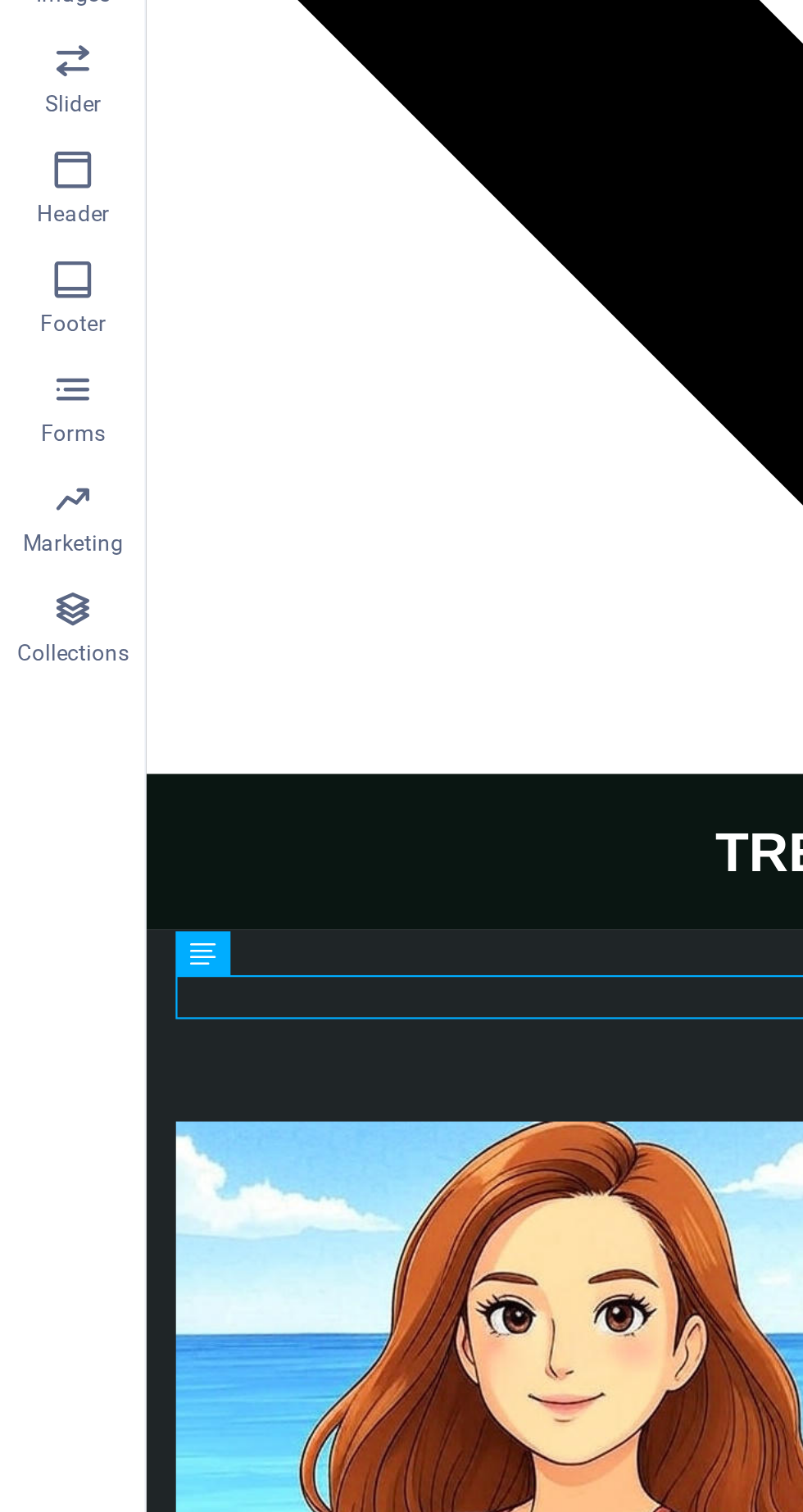
click at [151, 904] on icon at bounding box center [150, 899] width 9 height 17
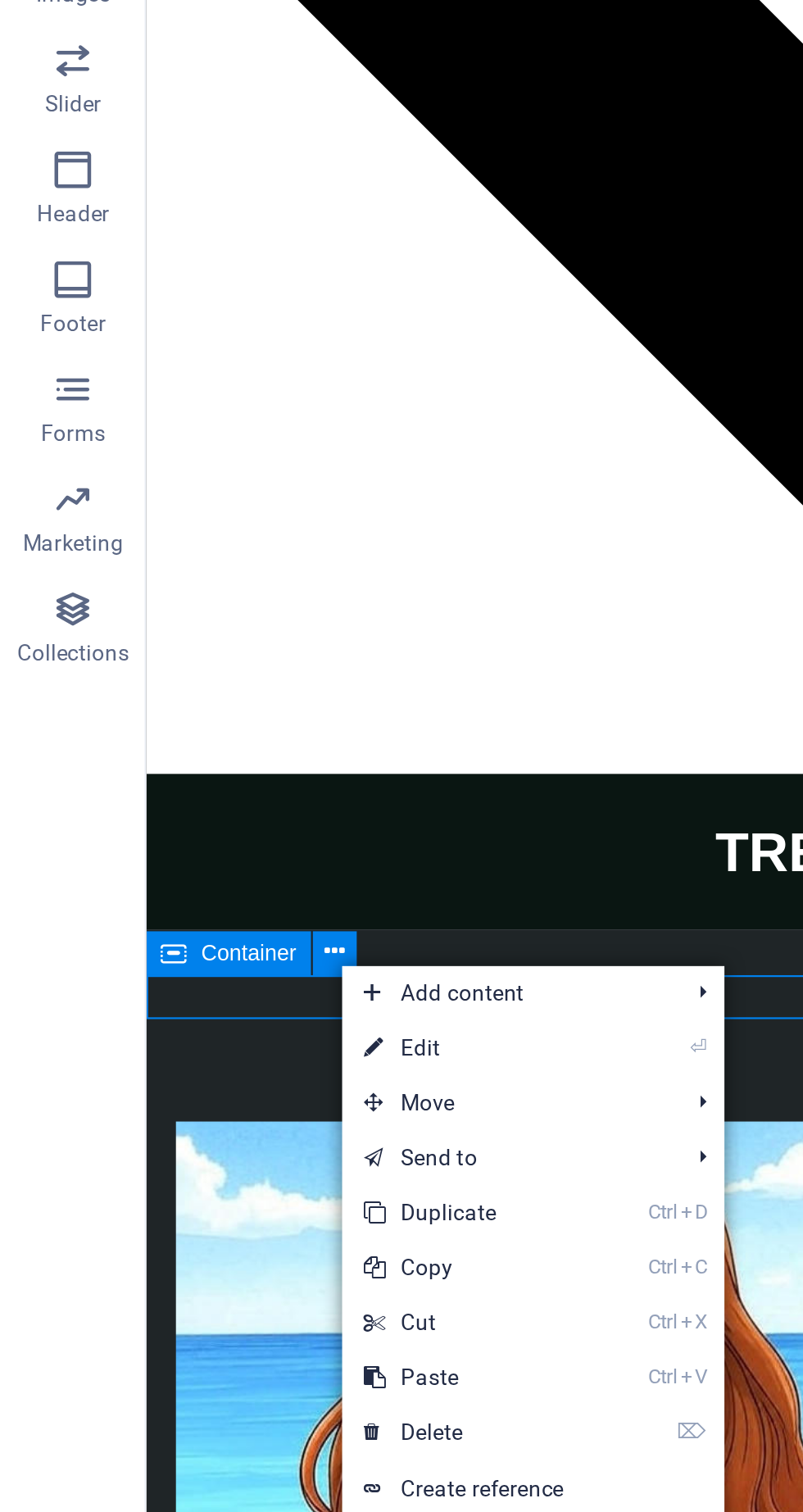
click at [233, 946] on link "⏎ Edit" at bounding box center [208, 942] width 110 height 24
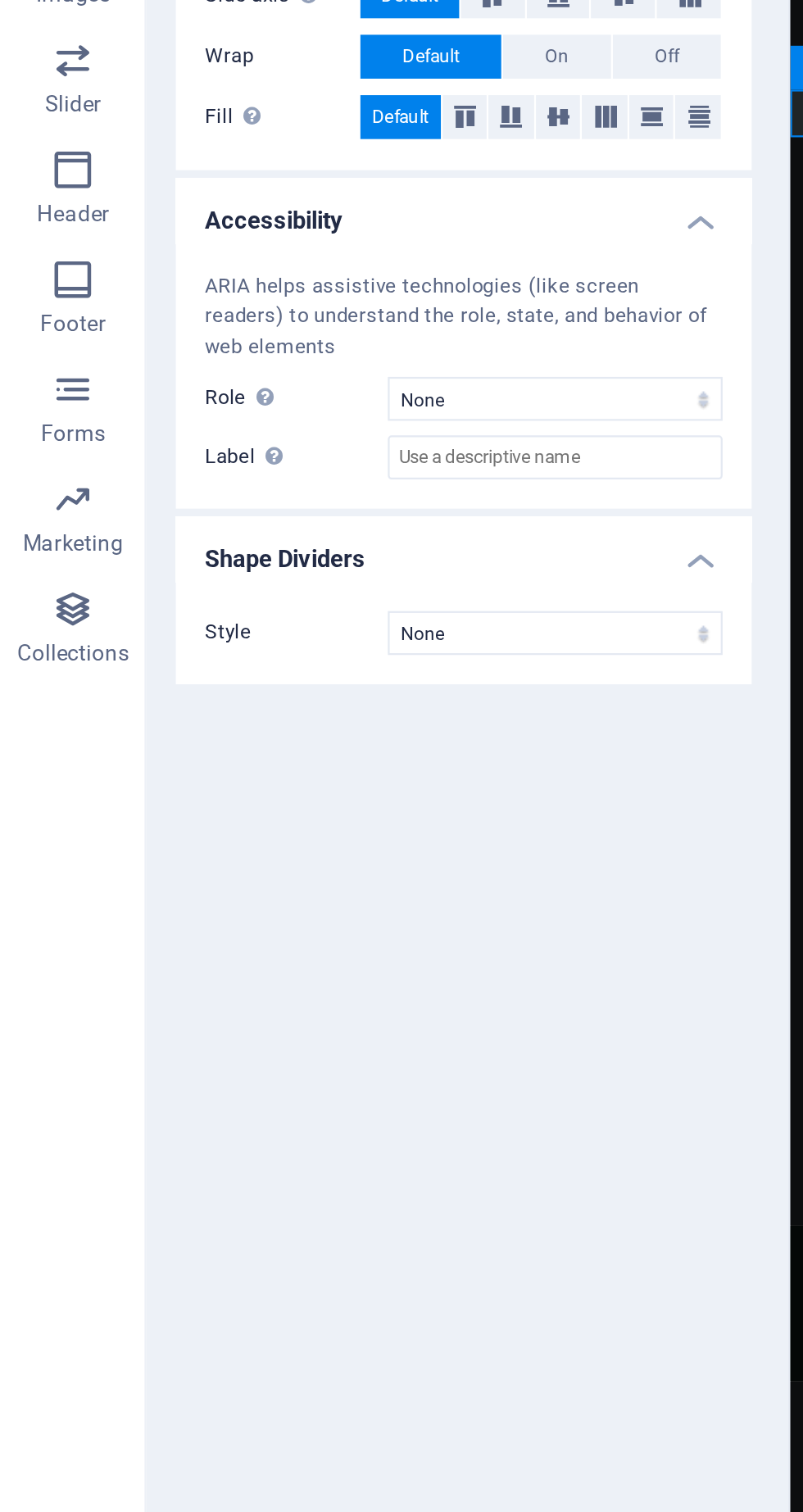
scroll to position [4477, 0]
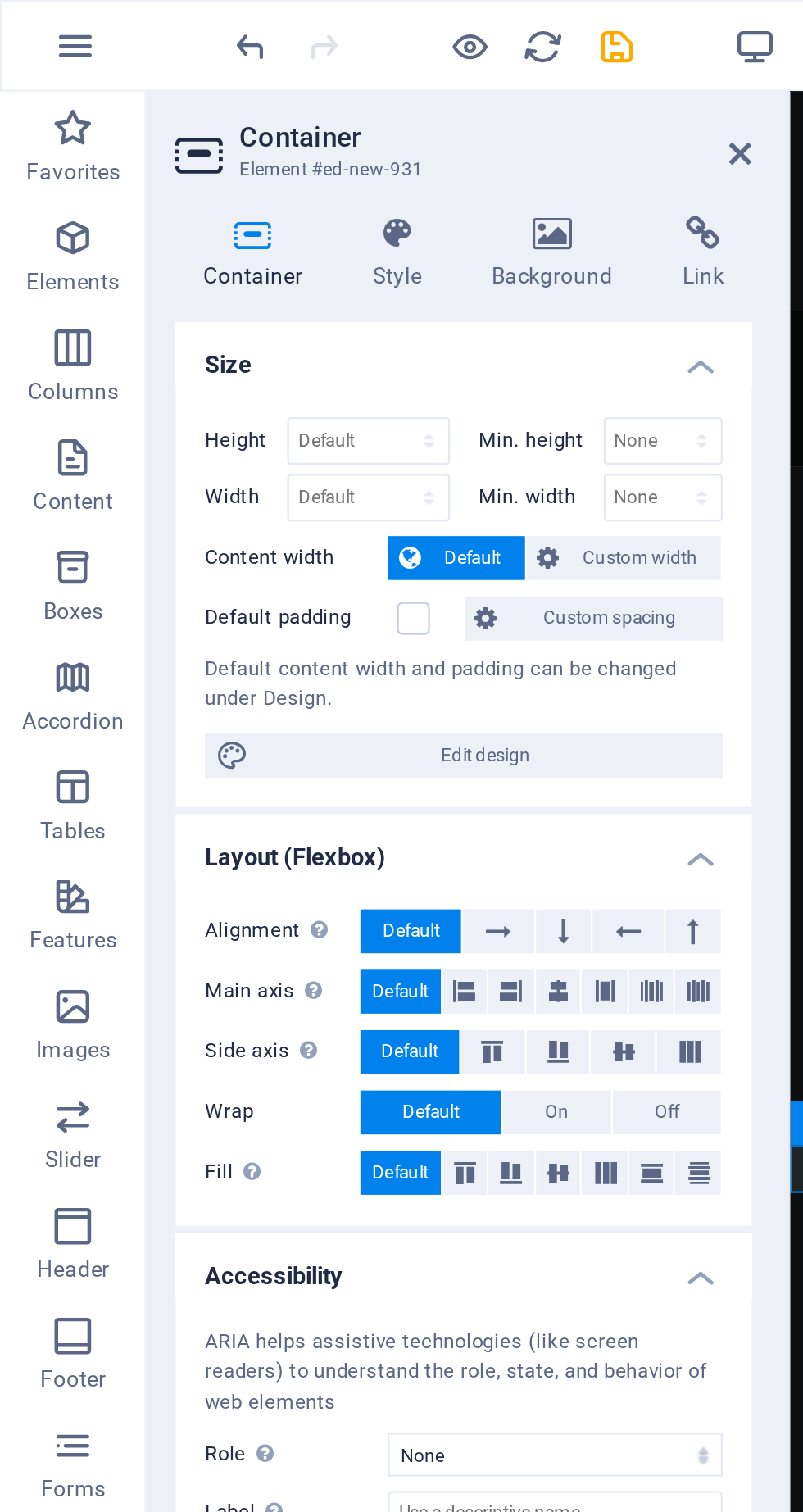
click at [268, 113] on h4 "Background" at bounding box center [251, 114] width 86 height 35
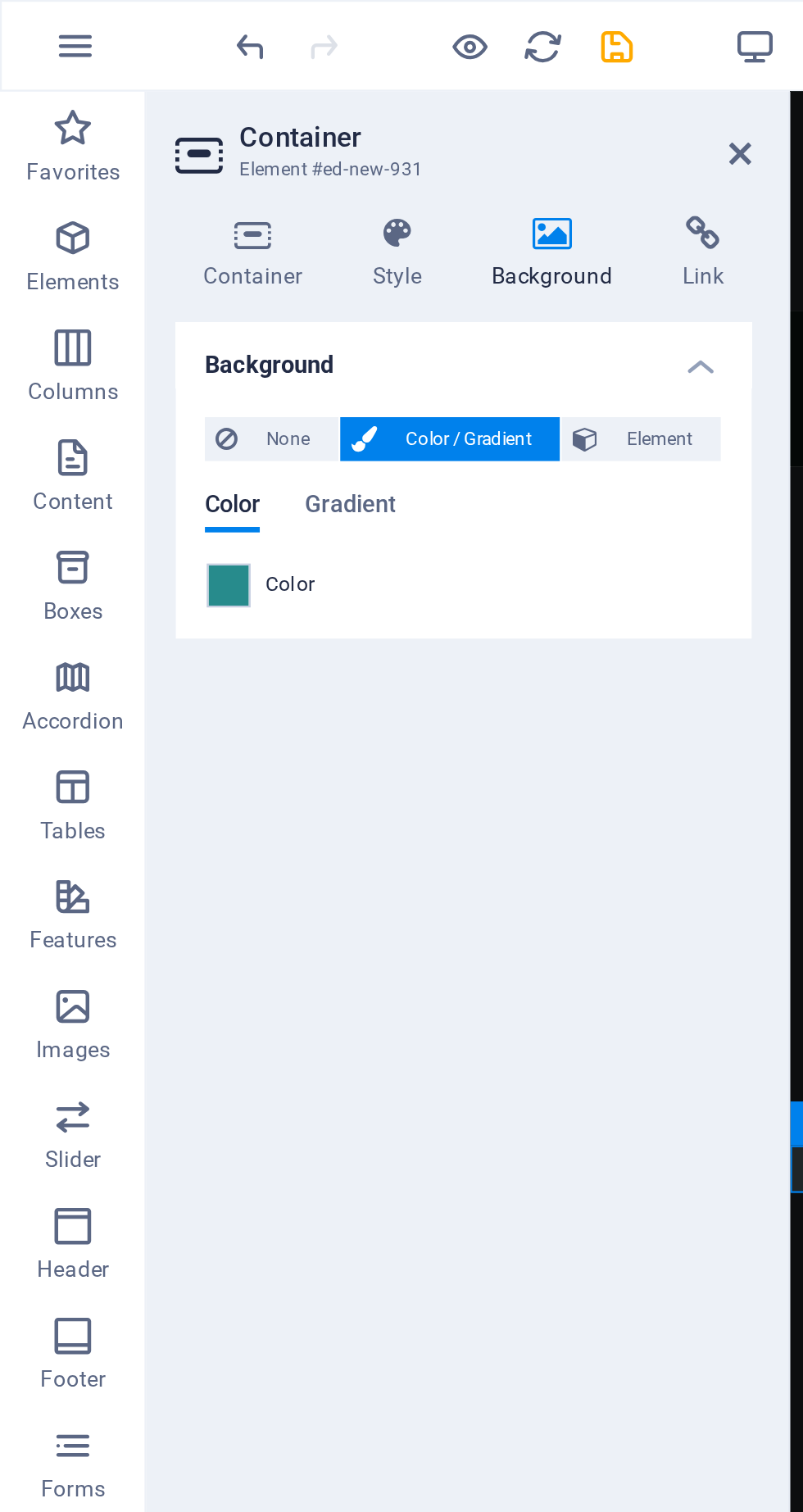
click at [108, 263] on span at bounding box center [102, 262] width 18 height 18
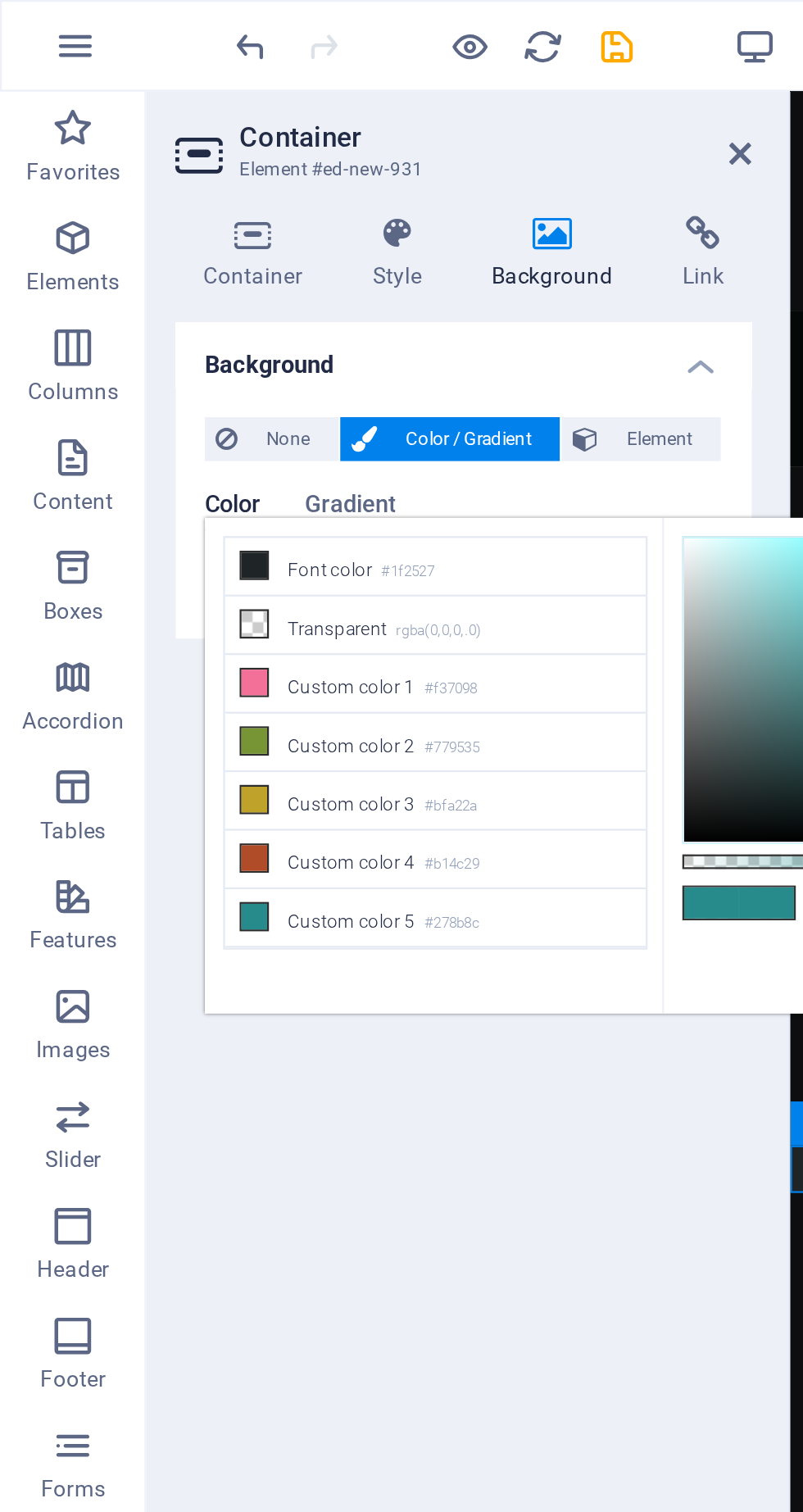
scroll to position [85, 0]
click at [127, 326] on li "Custom color 2 #779535" at bounding box center [195, 333] width 189 height 26
type input "#779535"
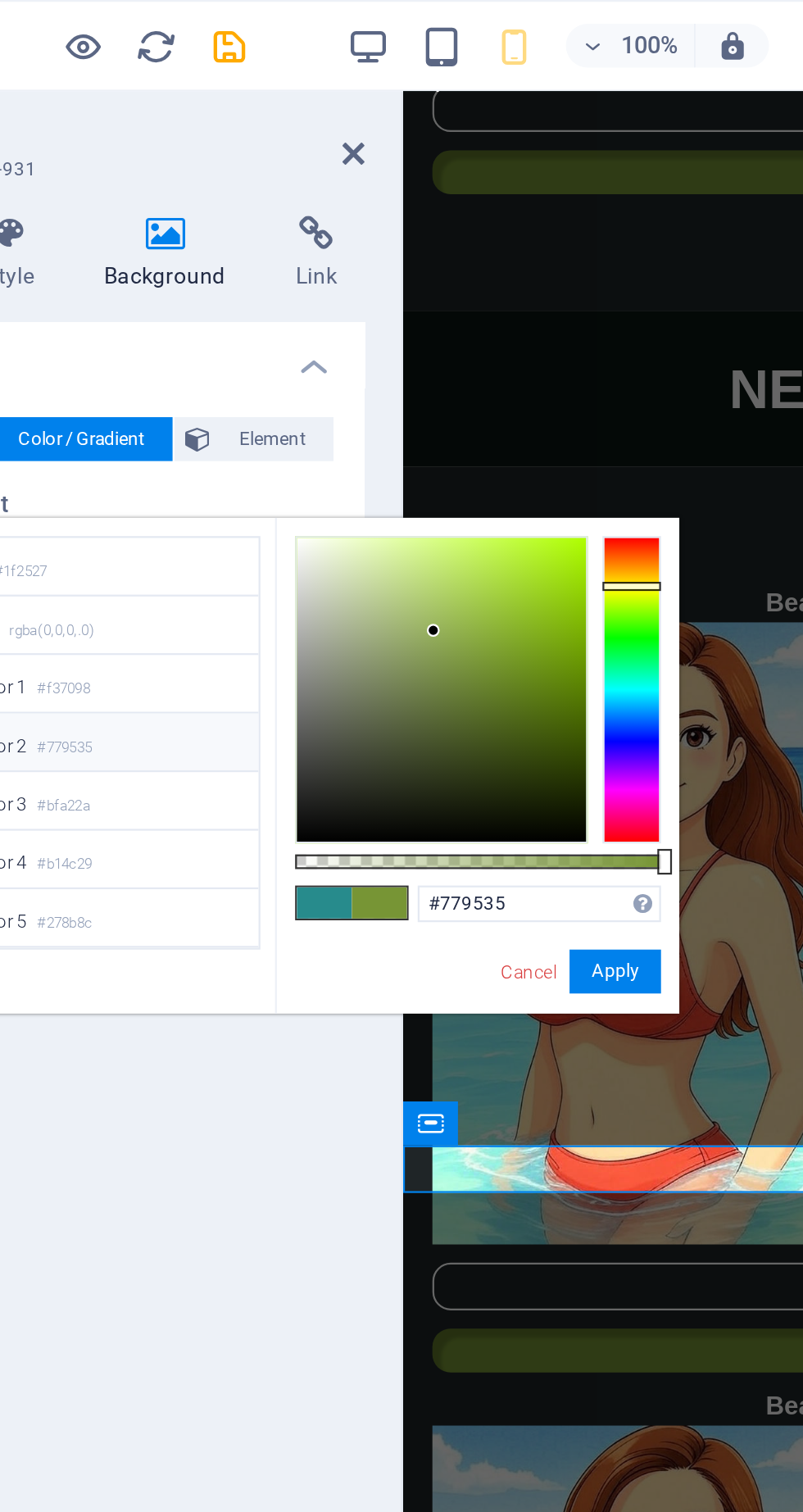
click at [471, 395] on div "#779535 Supported formats #0852ed rgb(8, 82, 237) rgba(8, 82, 237, 90%) hsv(221…" at bounding box center [387, 461] width 181 height 460
click at [462, 425] on button "Apply" at bounding box center [448, 434] width 41 height 20
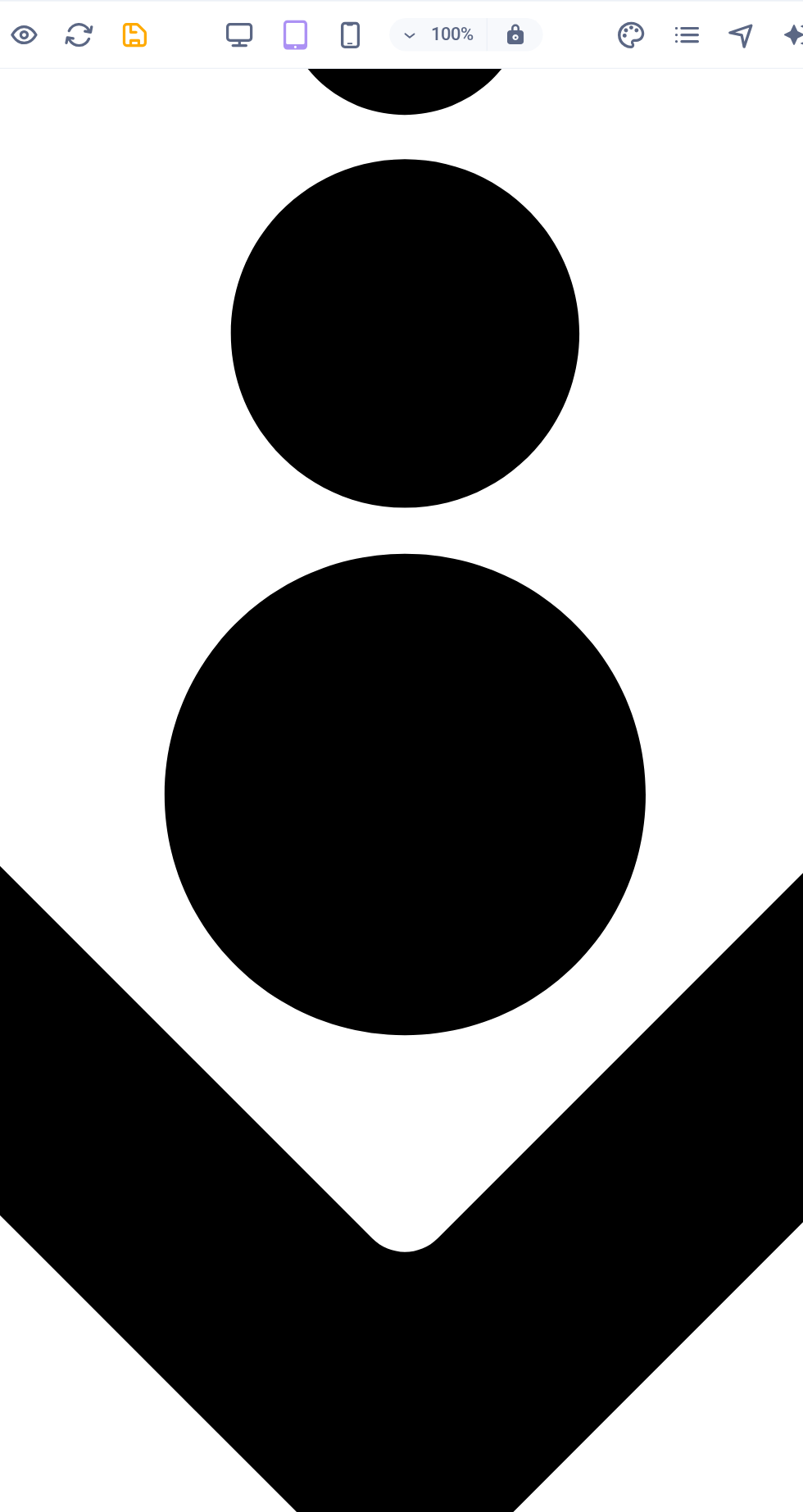
scroll to position [3209, 0]
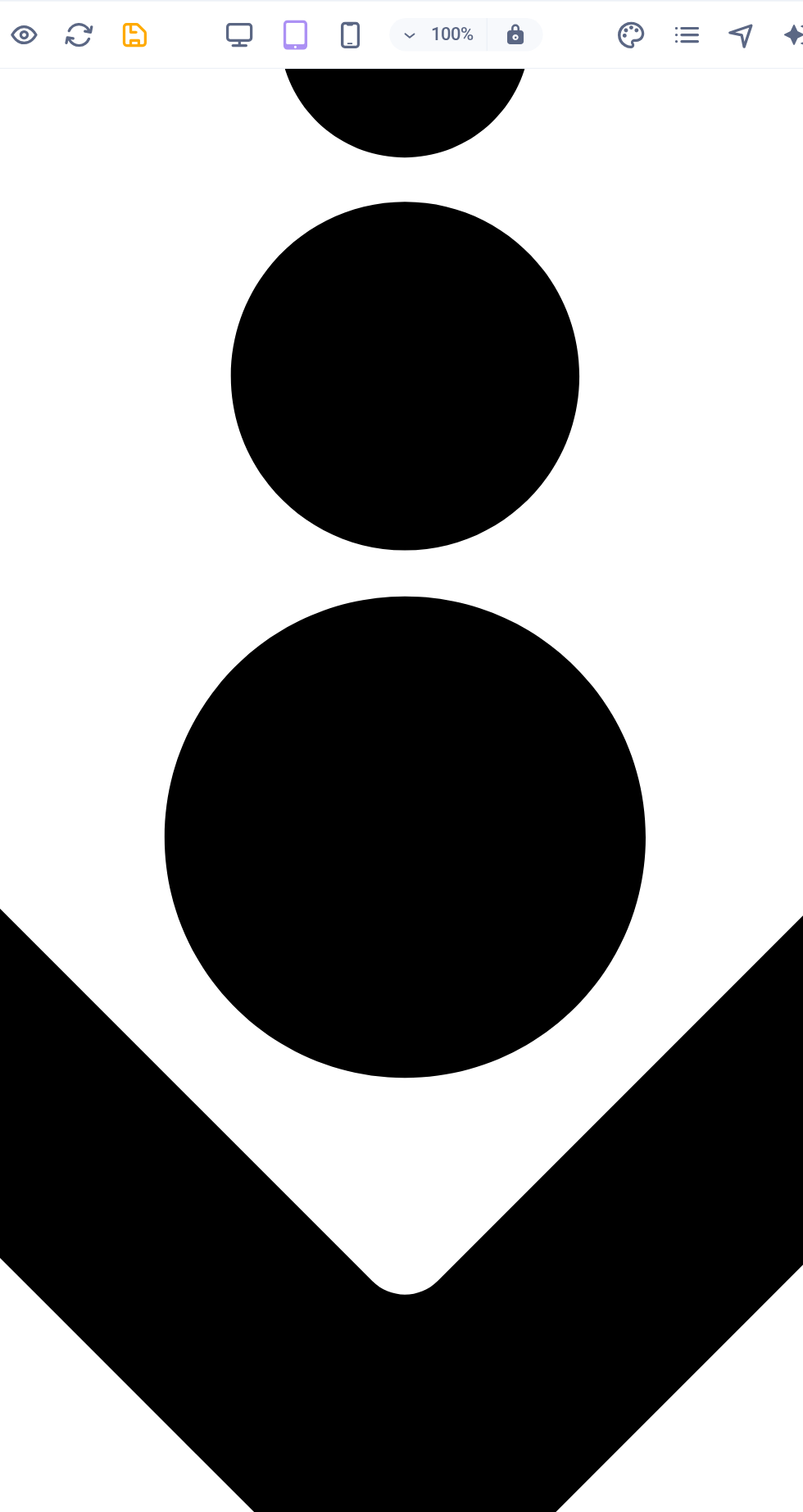
click at [275, 35] on div "100% More" at bounding box center [402, 20] width 801 height 39
click at [272, 22] on icon "save" at bounding box center [276, 21] width 19 height 19
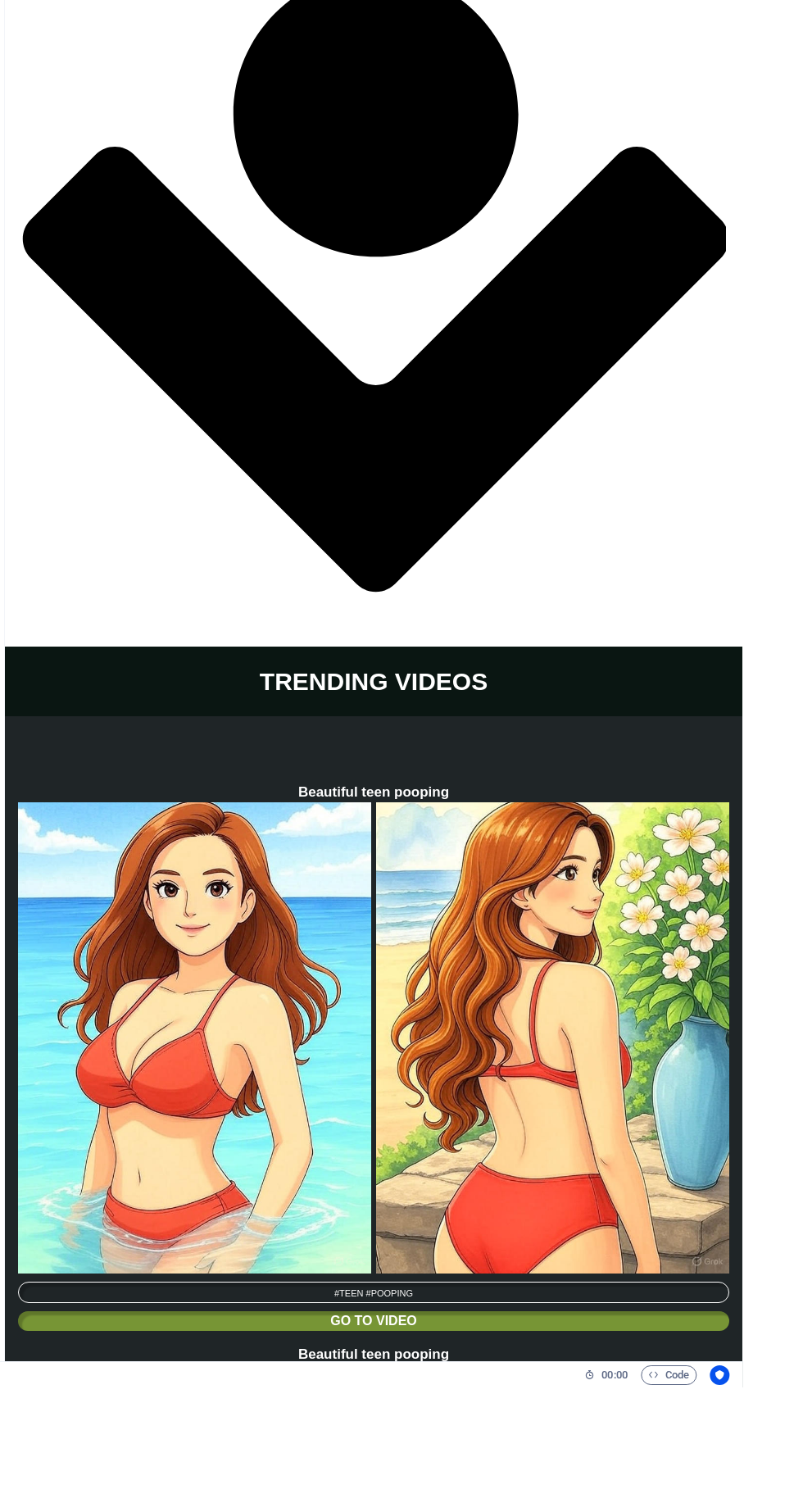
scroll to position [4535, 0]
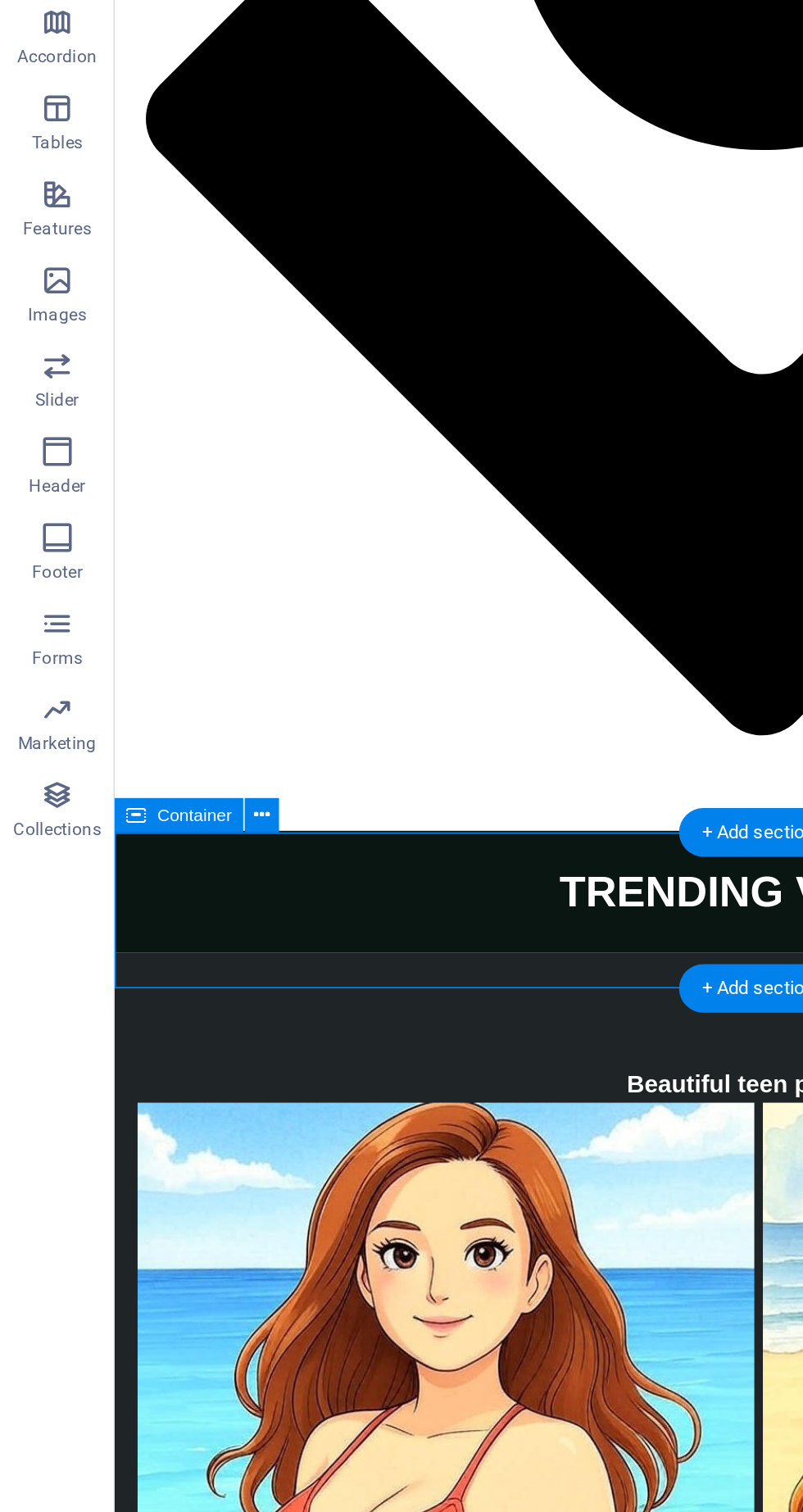
click at [150, 762] on icon at bounding box center [150, 758] width 9 height 17
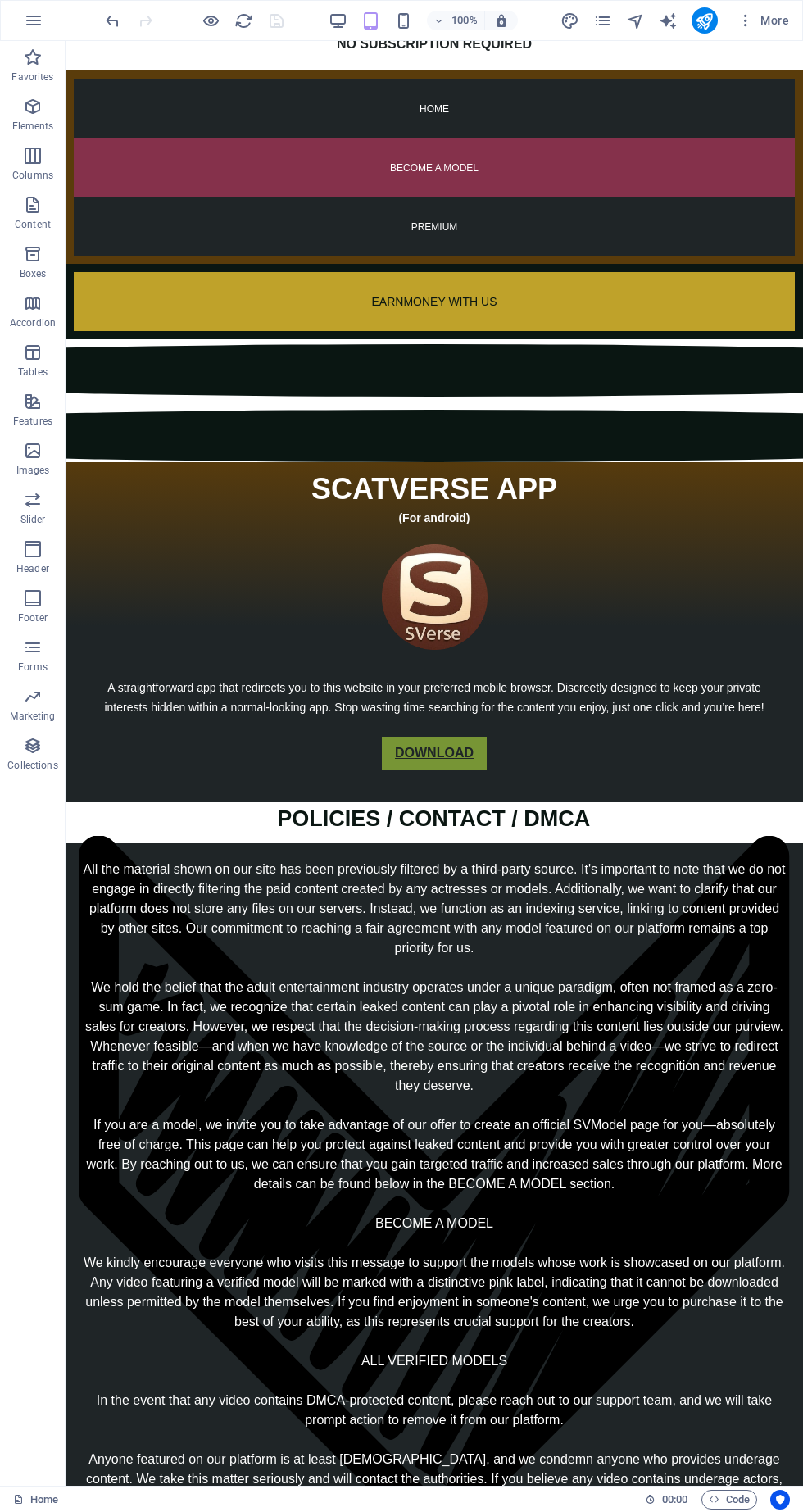
scroll to position [0, 0]
